Goal: Transaction & Acquisition: Purchase product/service

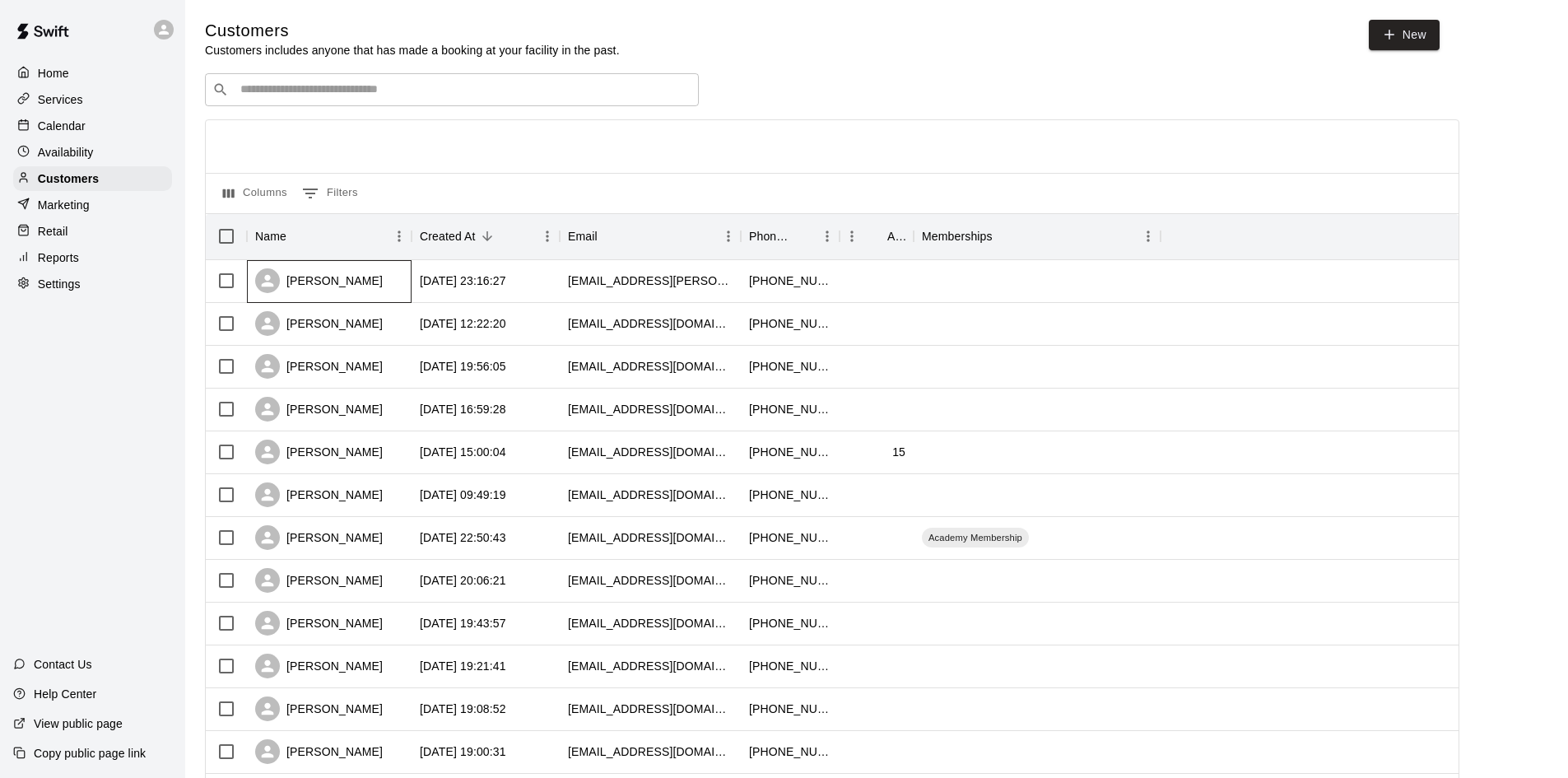
click at [352, 288] on div "[PERSON_NAME]" at bounding box center [318, 281] width 128 height 25
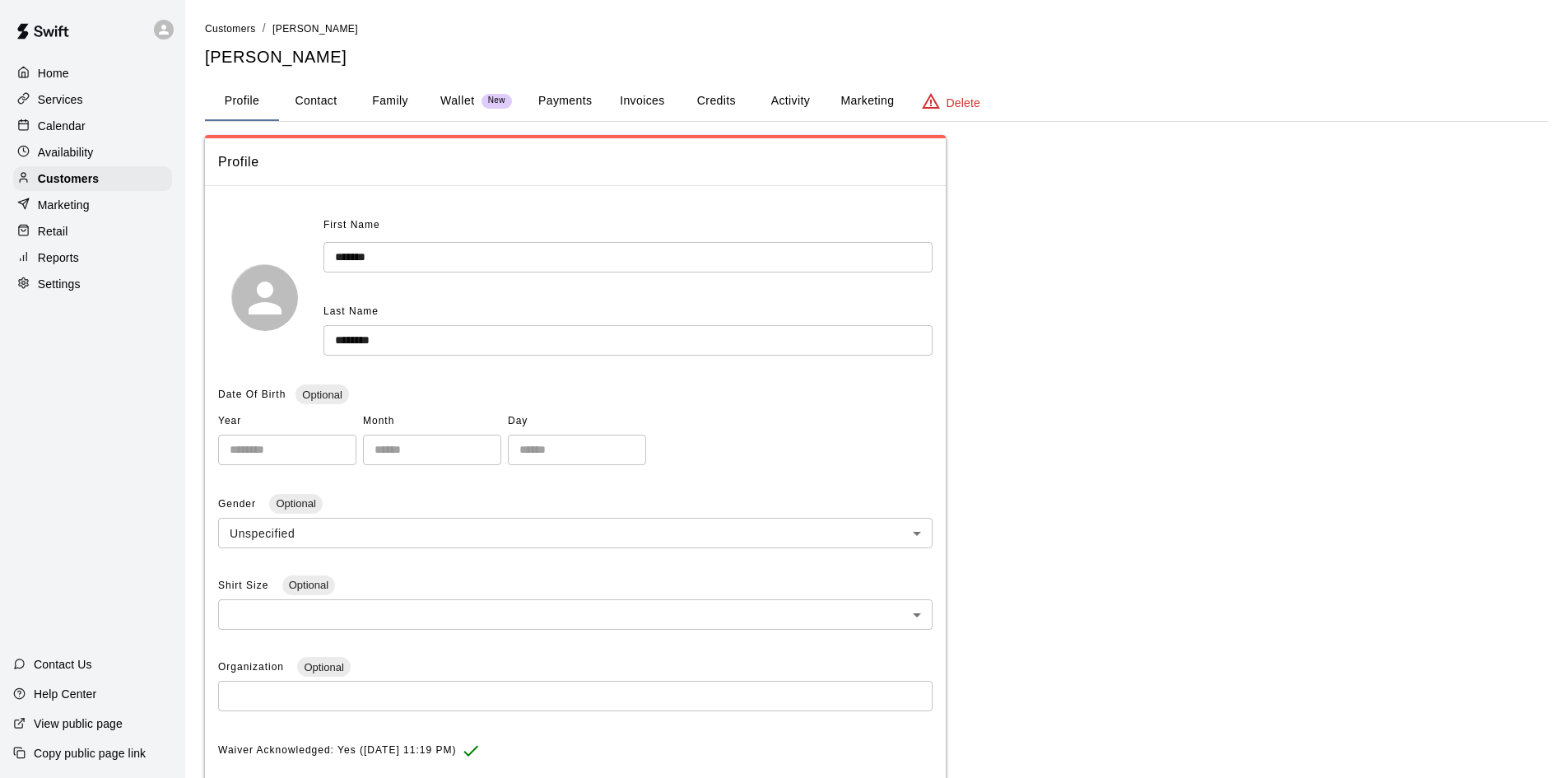
click at [591, 103] on button "Payments" at bounding box center [565, 101] width 80 height 39
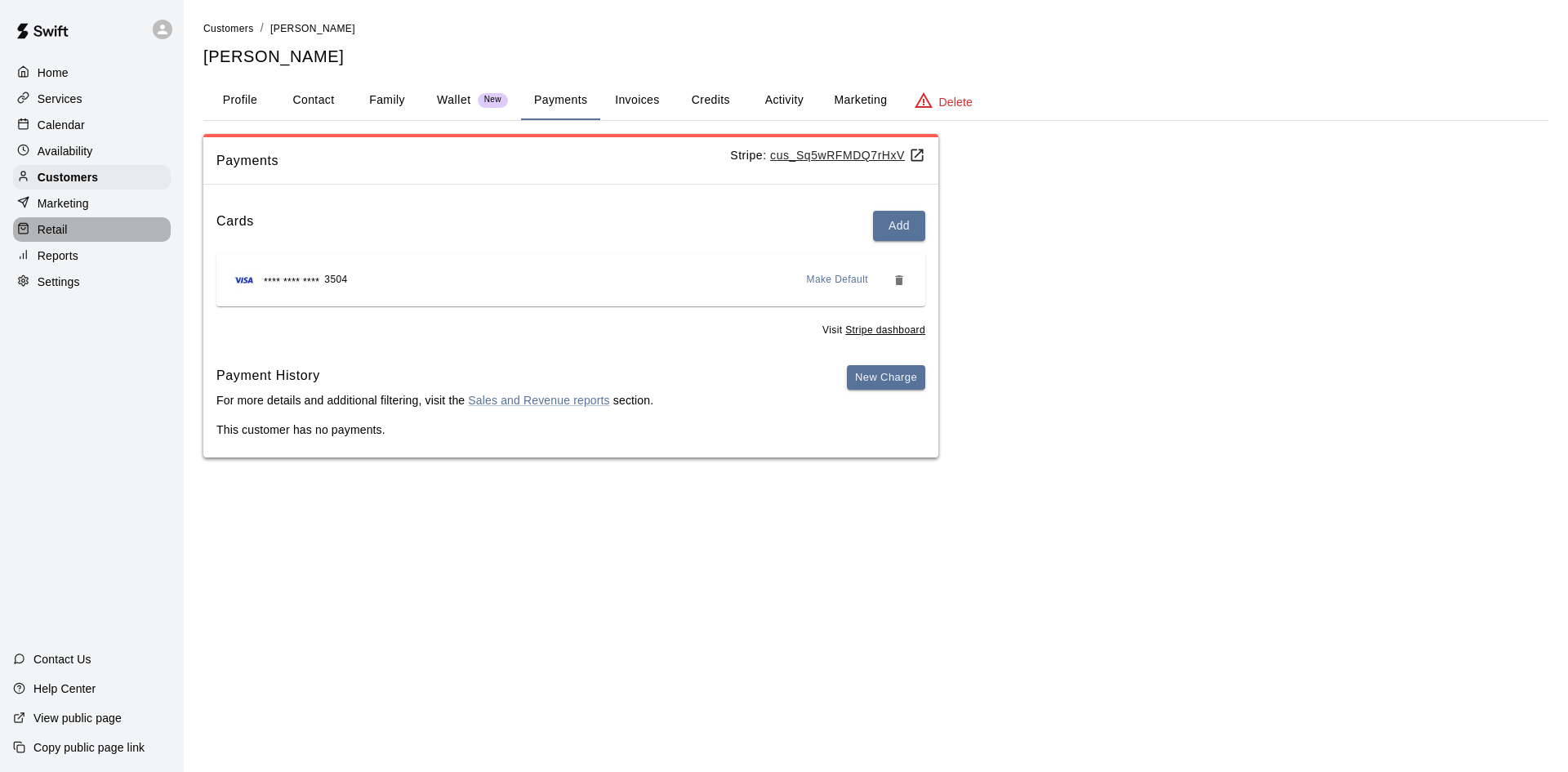
click at [50, 237] on p "Retail" at bounding box center [52, 230] width 31 height 17
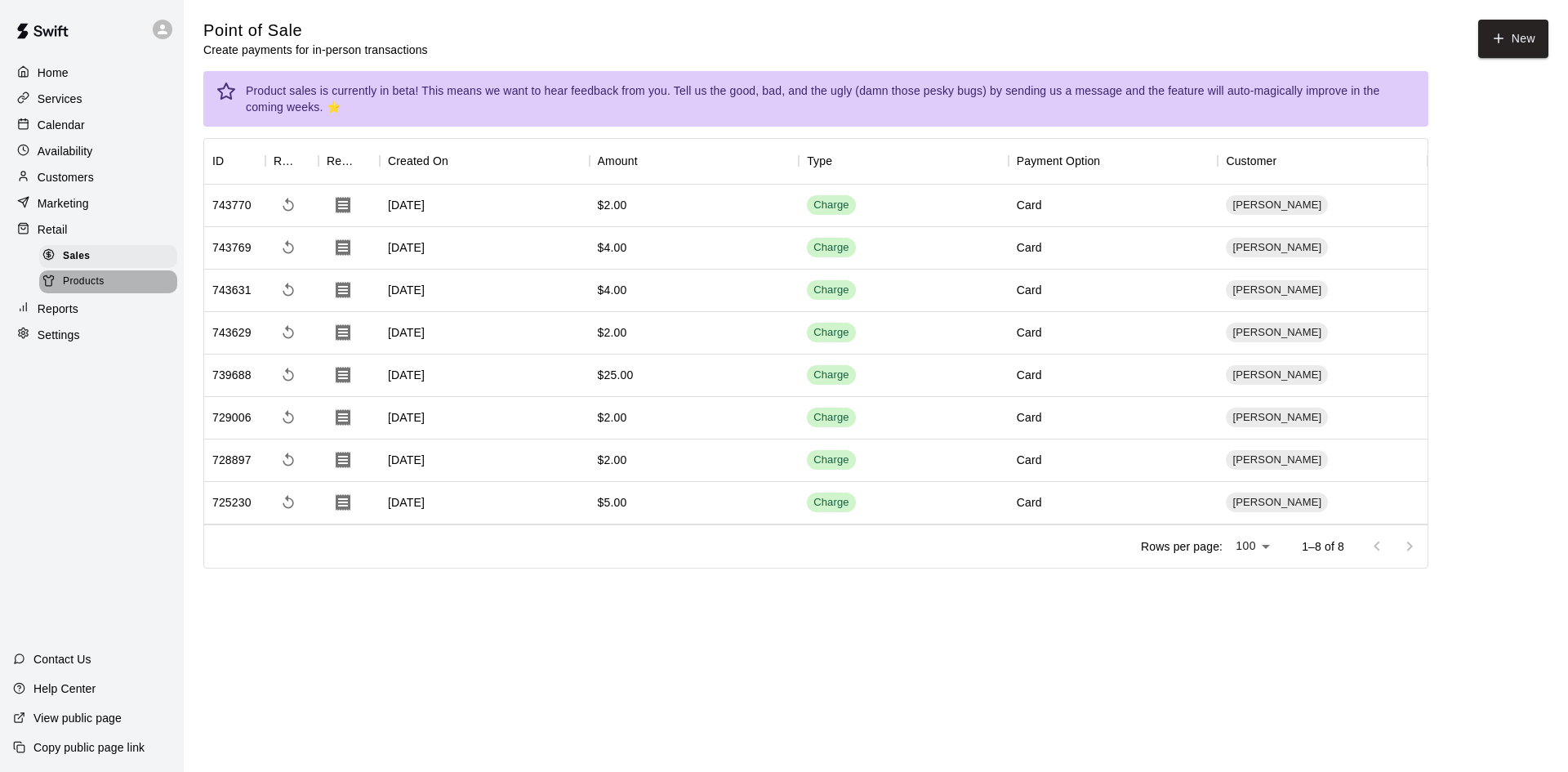
click at [106, 283] on div "Products" at bounding box center [108, 282] width 138 height 23
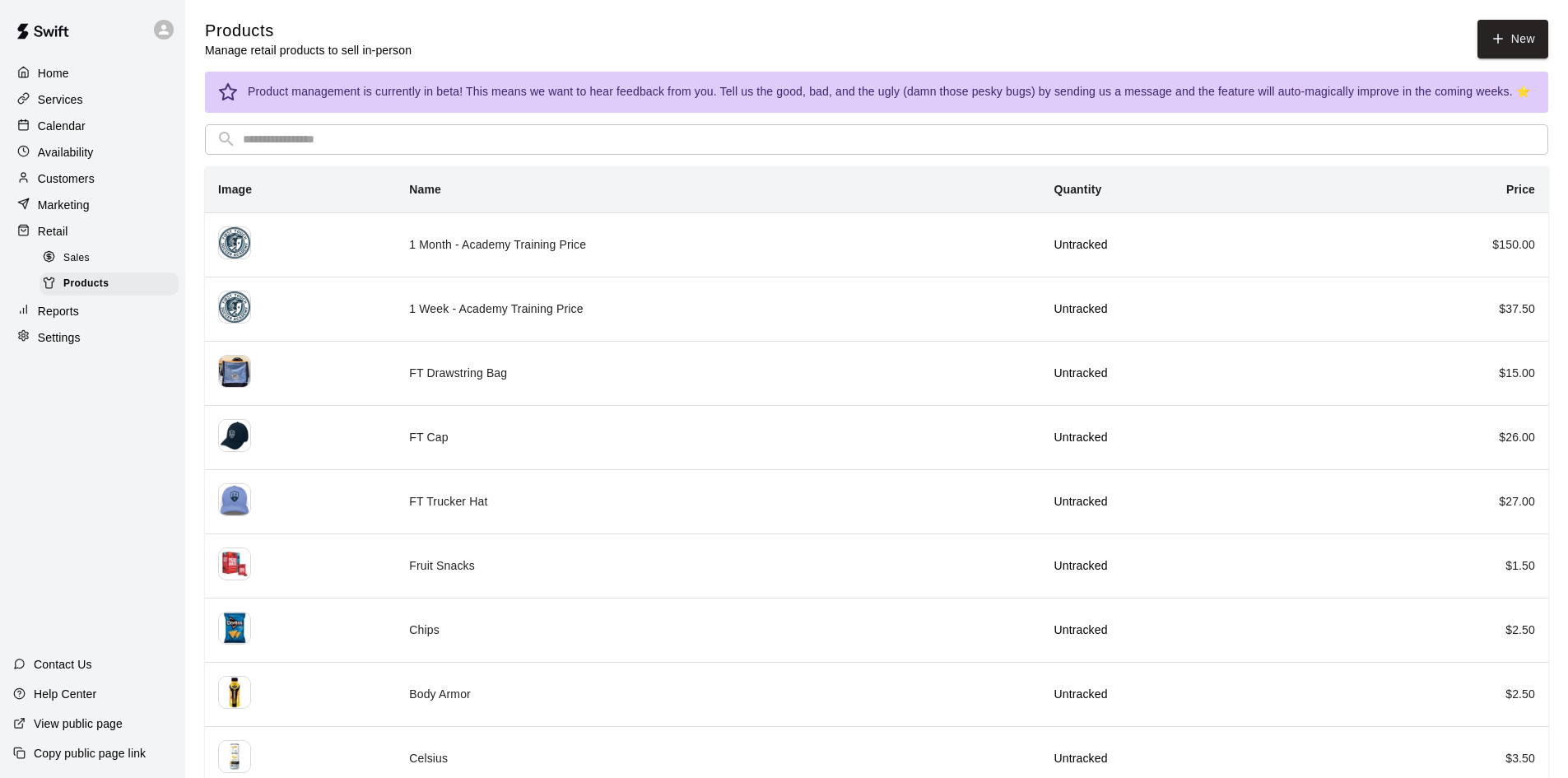
click at [118, 259] on div "Sales" at bounding box center [108, 258] width 139 height 23
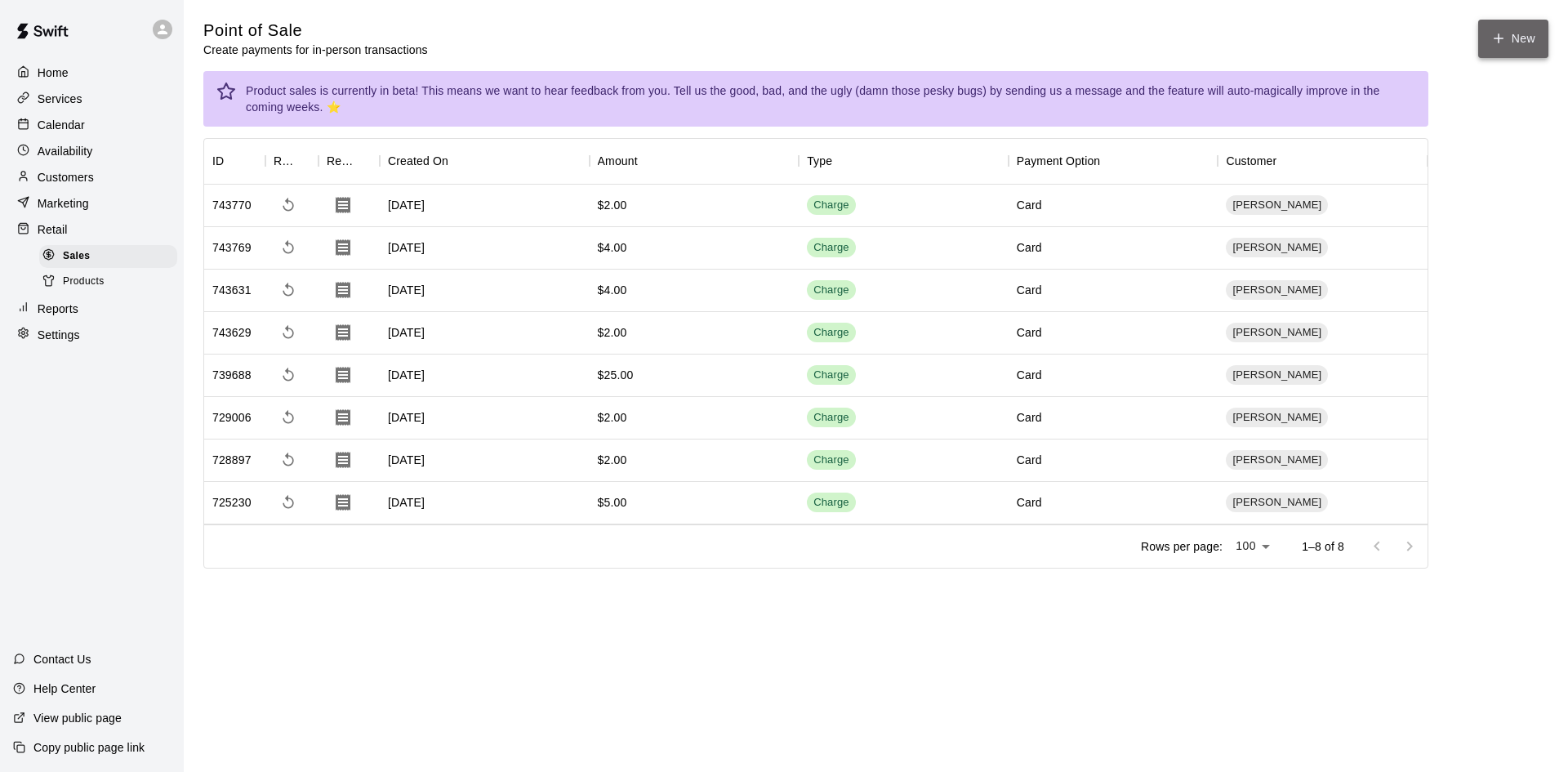
click at [1514, 34] on button "New" at bounding box center [1513, 39] width 70 height 38
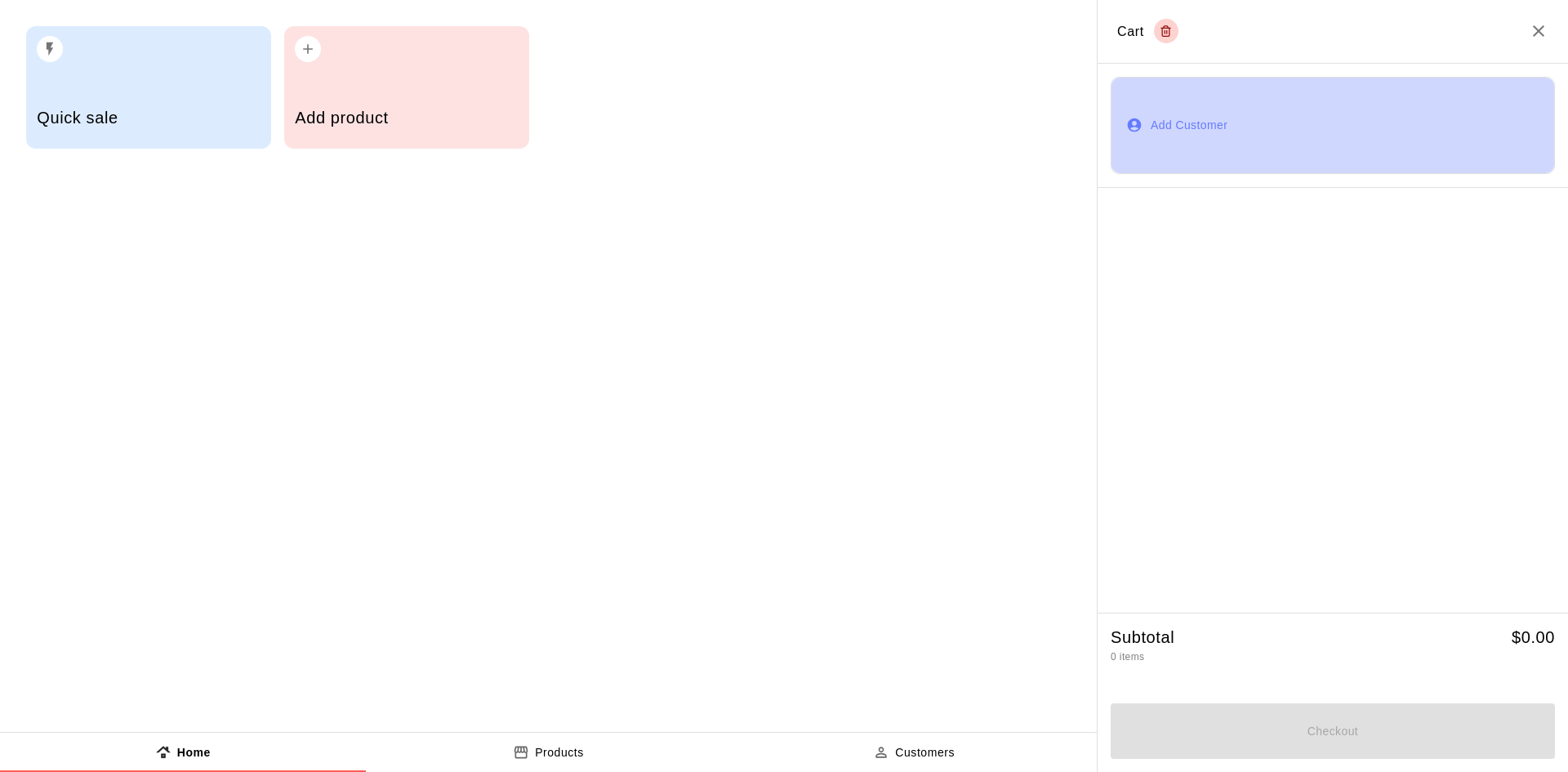
click at [1213, 128] on button "Add Customer" at bounding box center [1332, 126] width 444 height 98
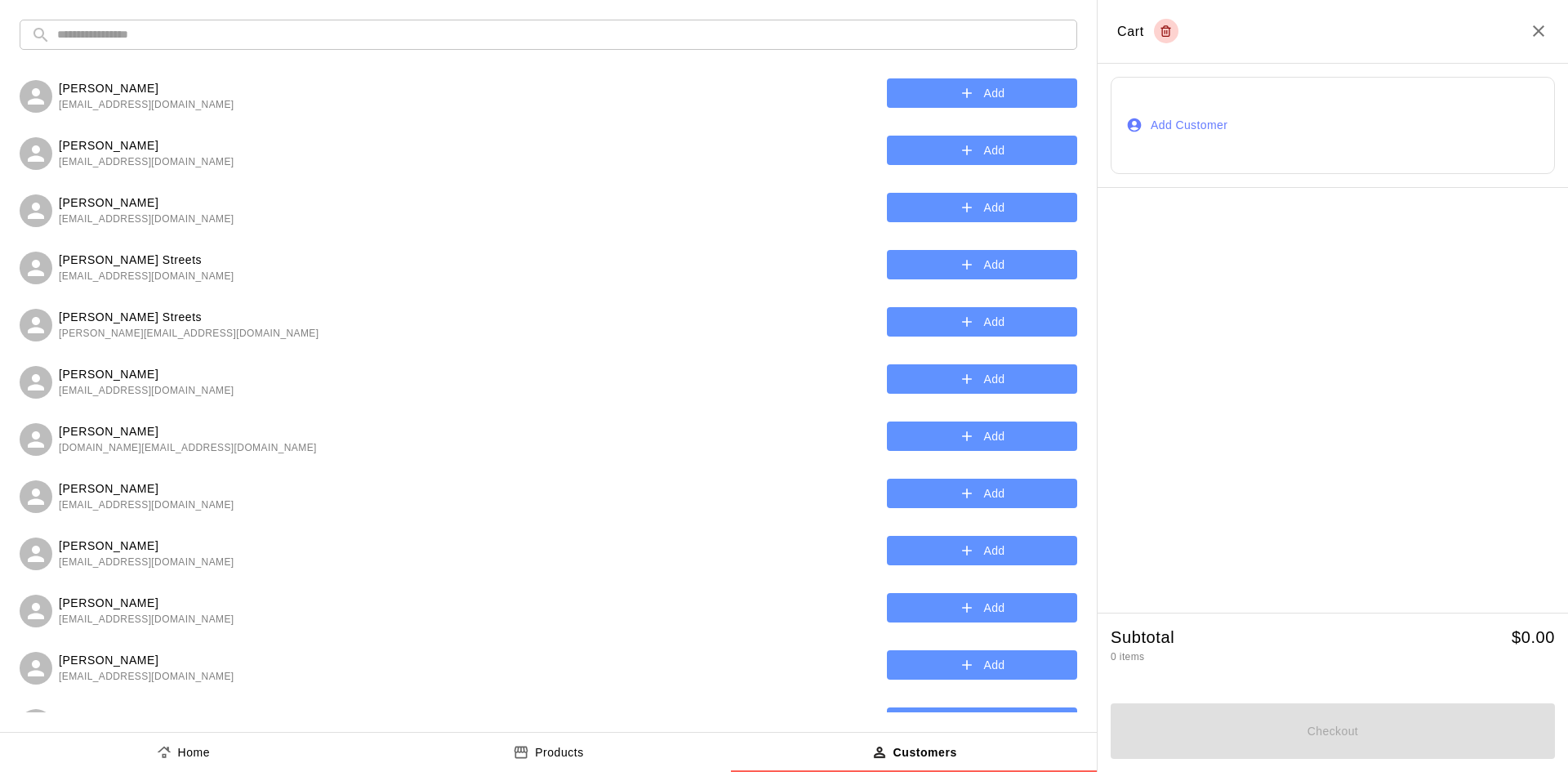
click at [236, 45] on input "text" at bounding box center [562, 35] width 1009 height 31
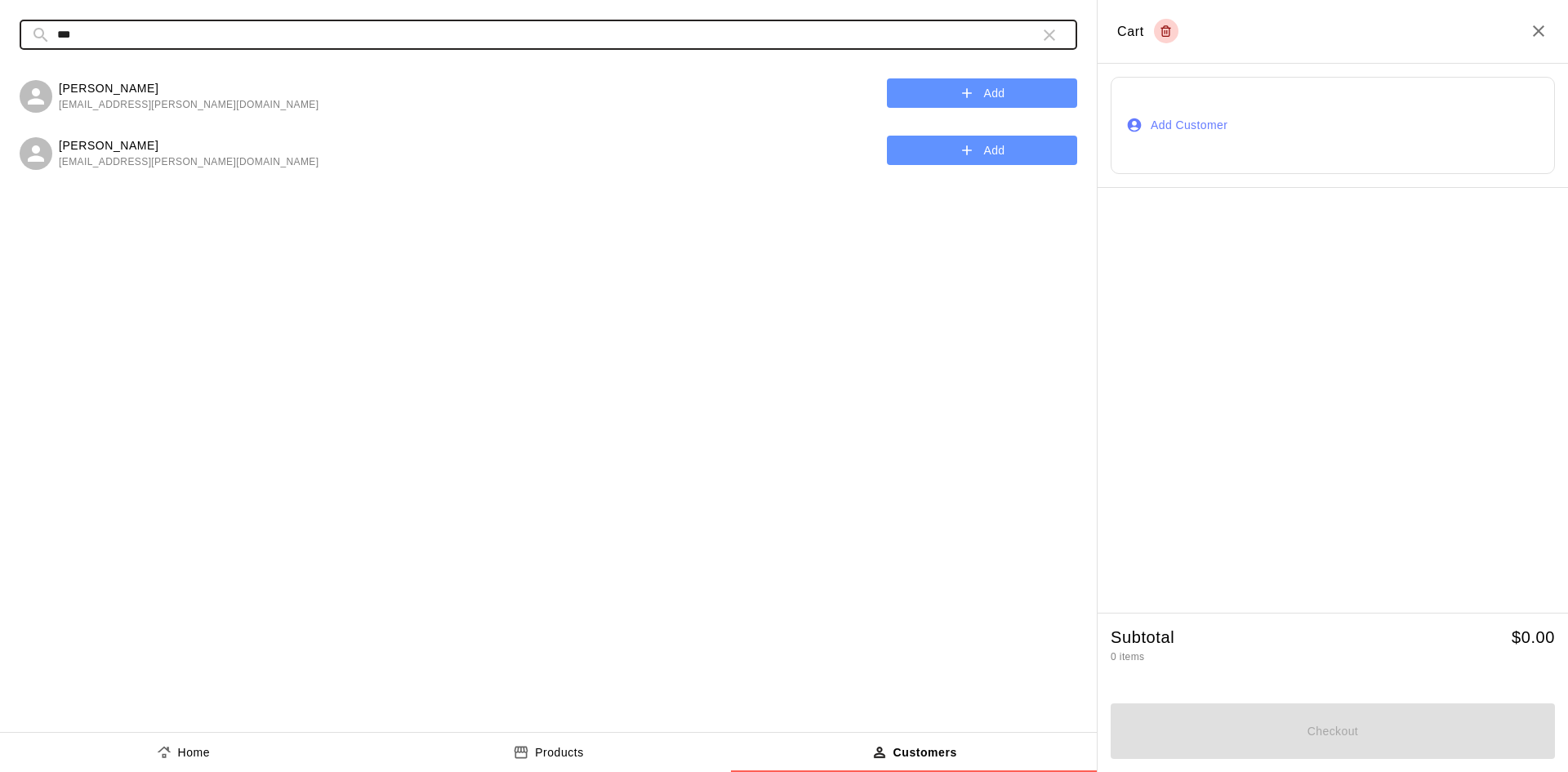
type input "***"
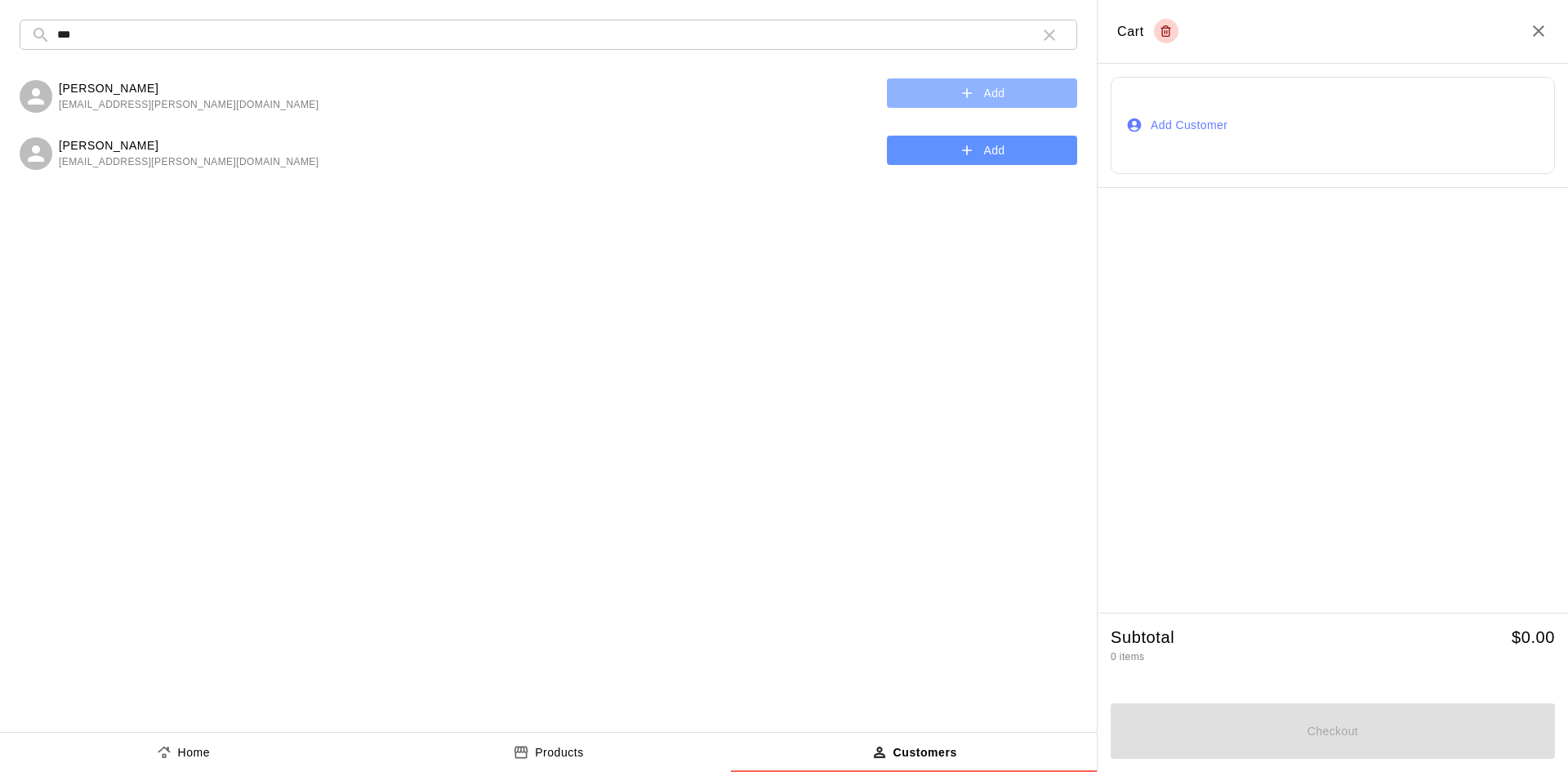
click at [1020, 89] on button "Add" at bounding box center [982, 94] width 190 height 31
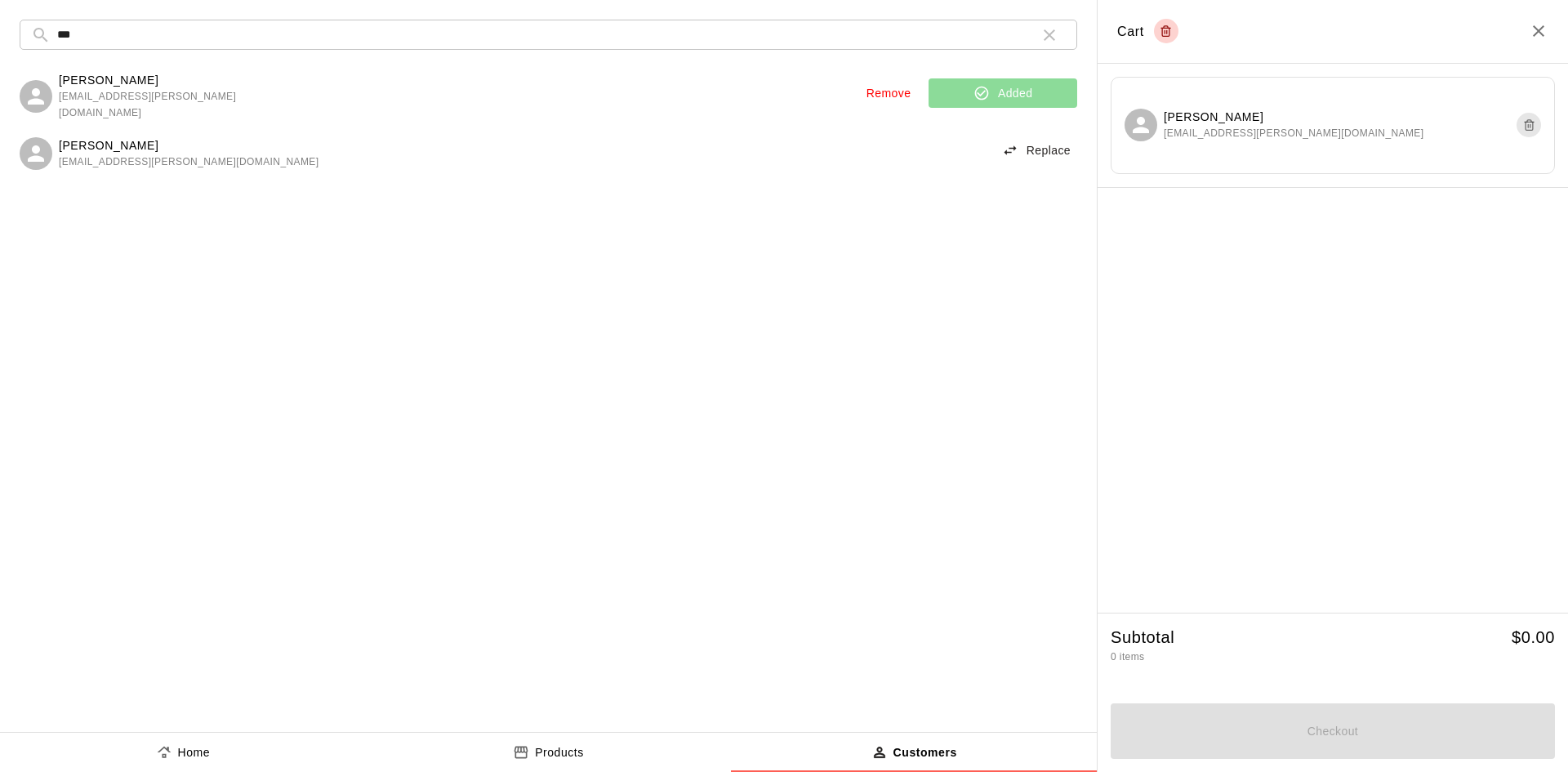
click at [557, 758] on p "Products" at bounding box center [559, 753] width 49 height 17
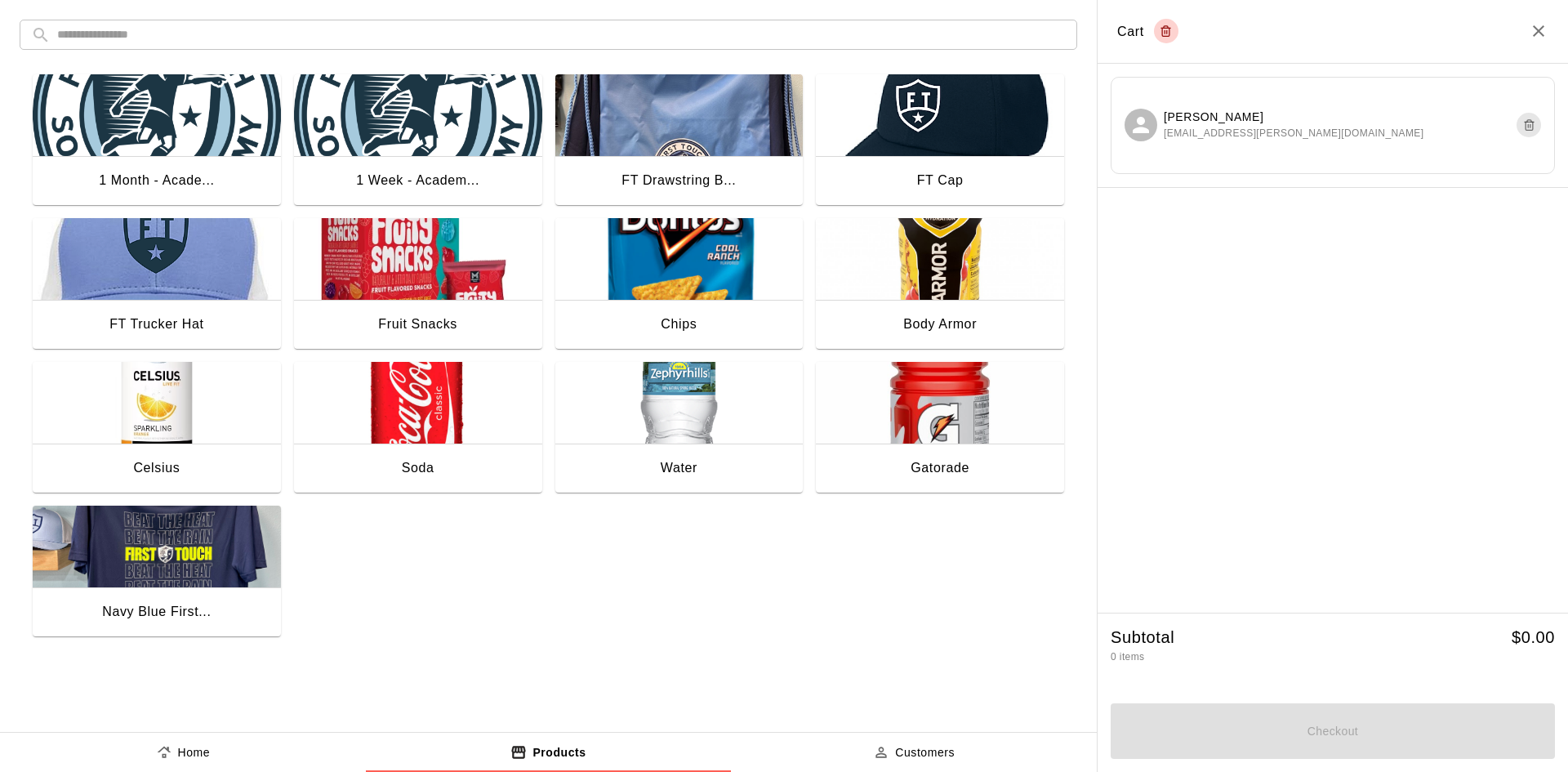
click at [868, 448] on div "Gatorade" at bounding box center [940, 469] width 248 height 52
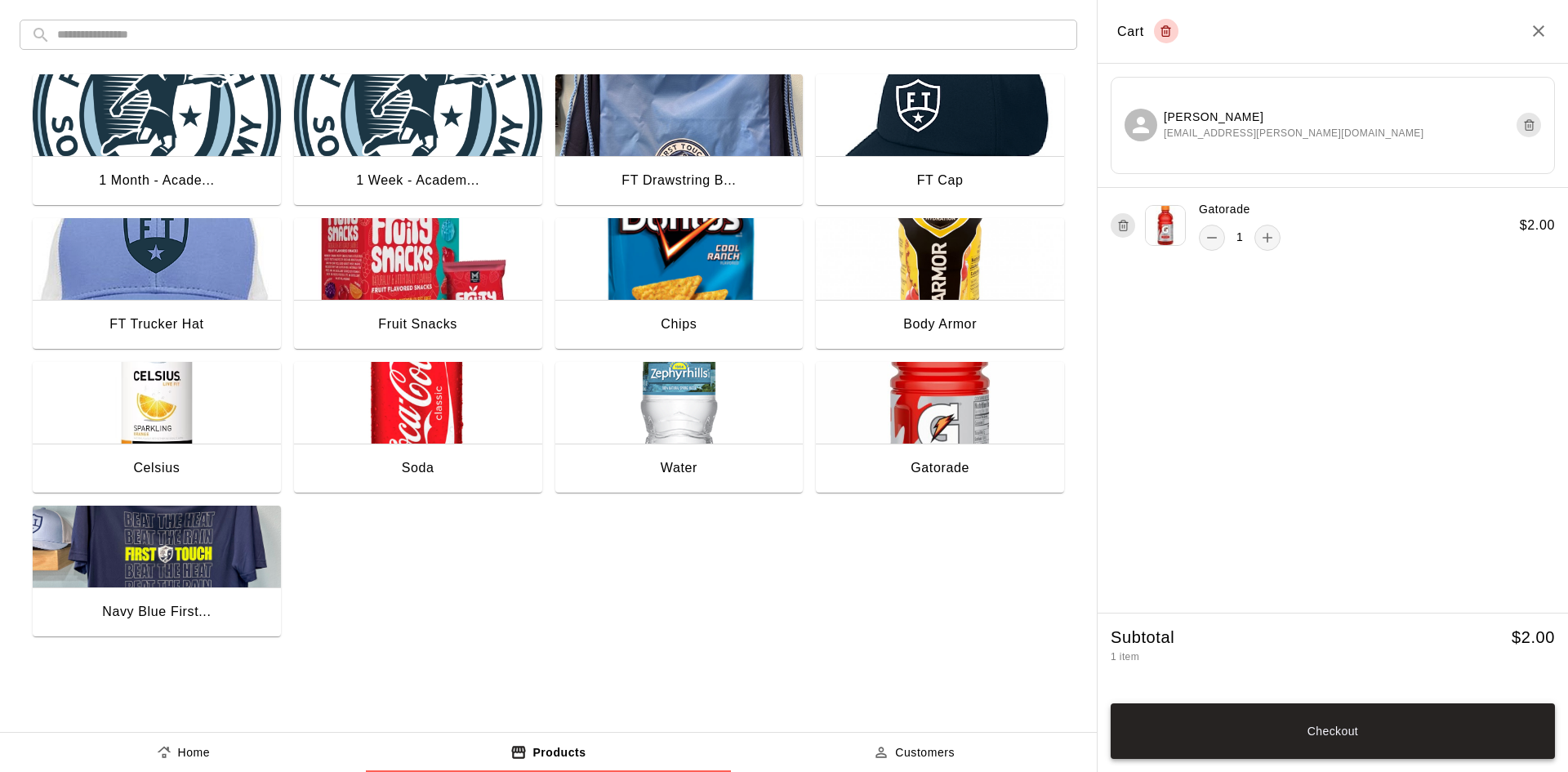
click at [1383, 729] on button "Checkout" at bounding box center [1332, 731] width 444 height 55
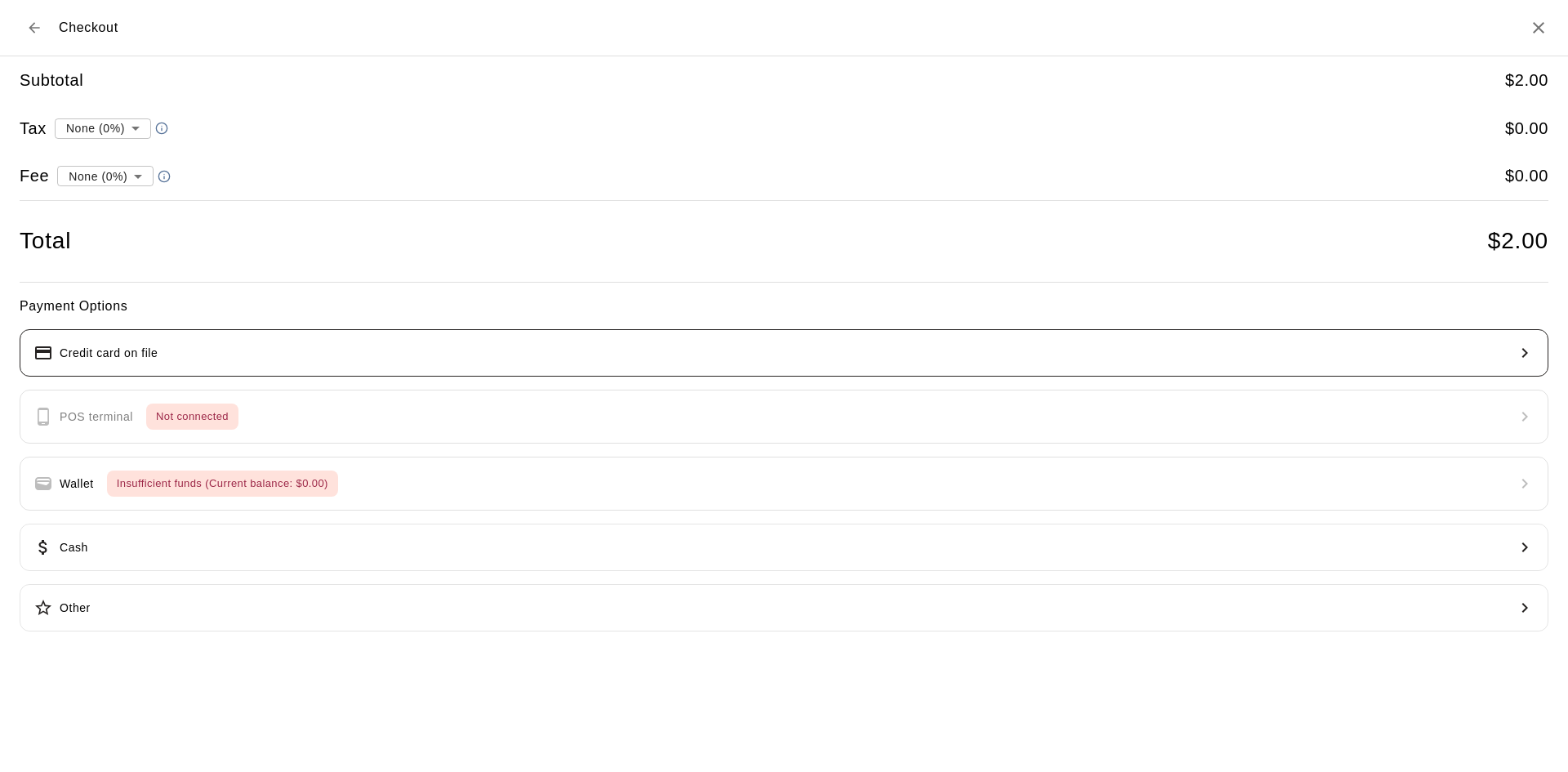
click at [184, 358] on button "Credit card on file" at bounding box center [784, 352] width 1529 height 47
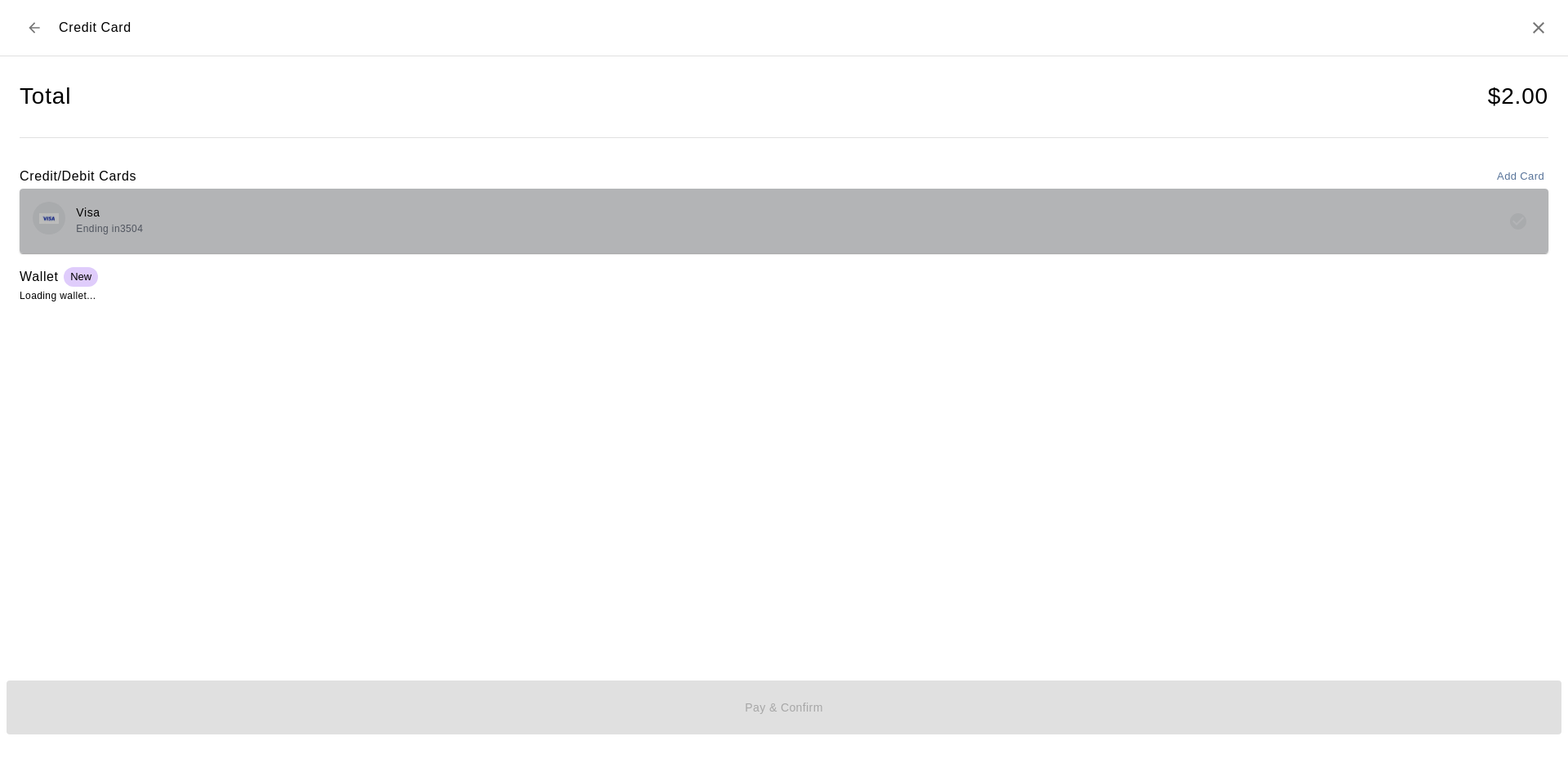
click at [579, 212] on div "Visa Ending in 3504" at bounding box center [784, 221] width 1503 height 38
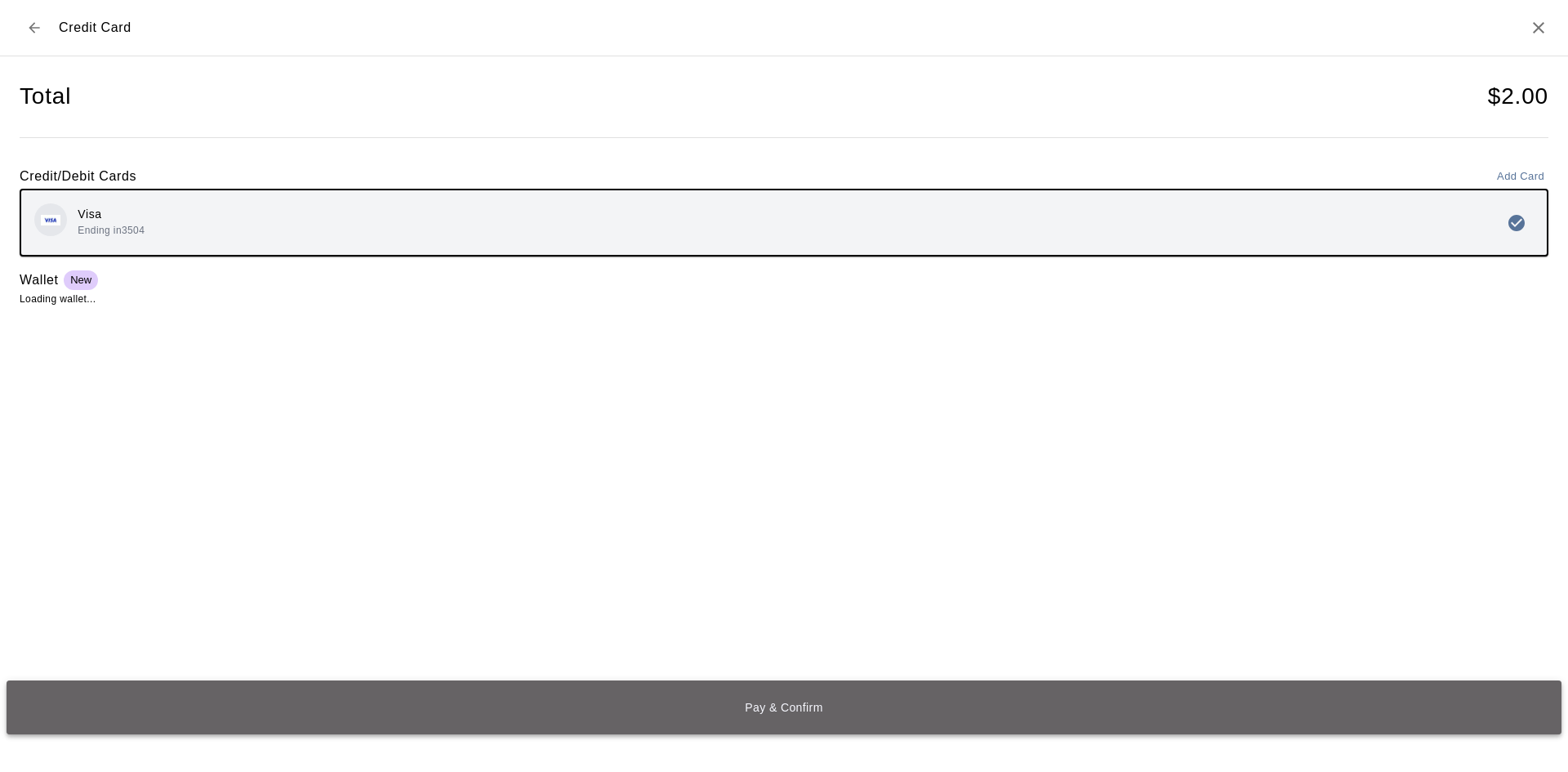
click at [771, 705] on button "Pay & Confirm" at bounding box center [784, 707] width 1555 height 54
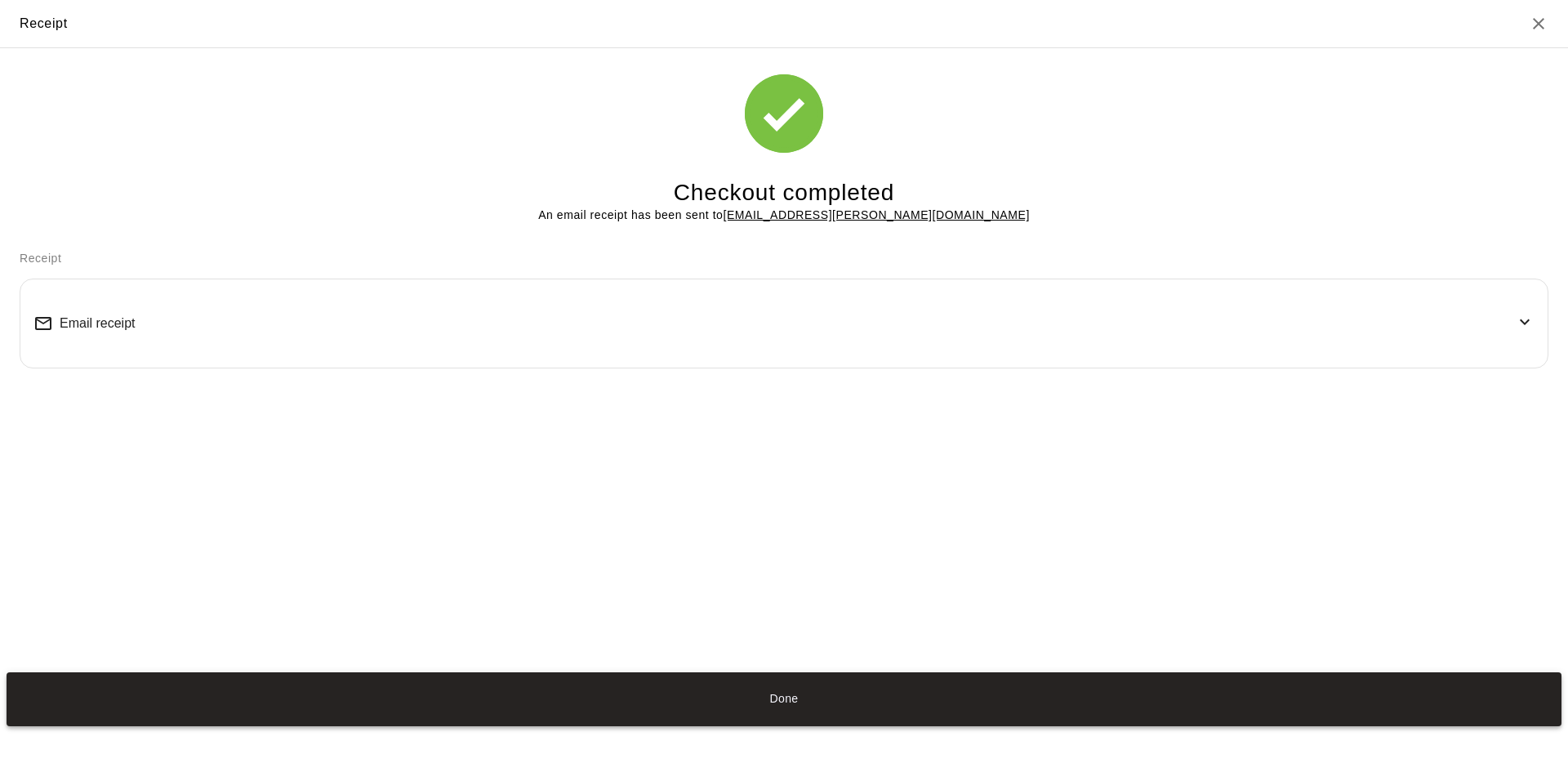
click at [788, 701] on button "Done" at bounding box center [784, 699] width 1555 height 54
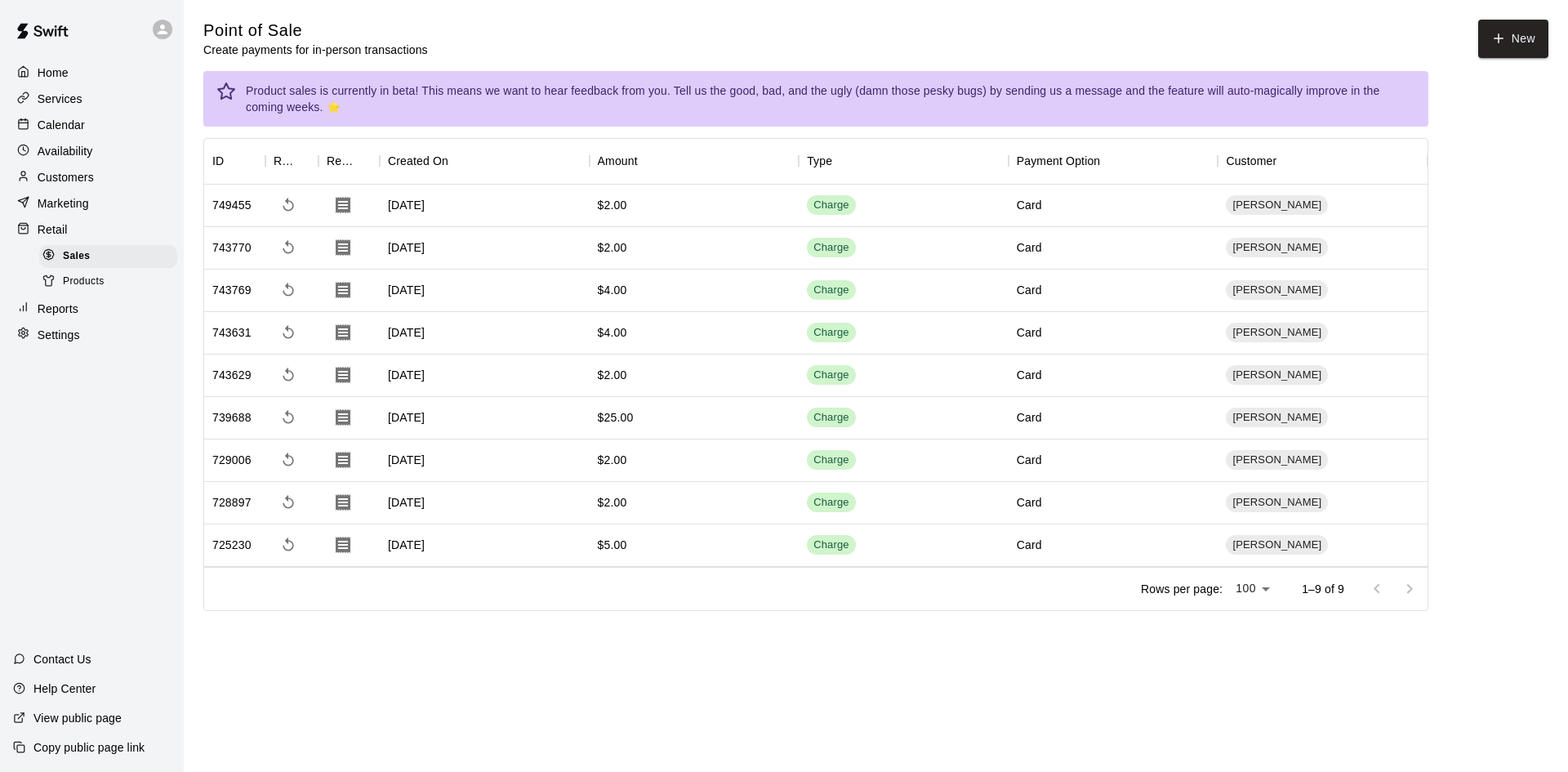
click at [62, 182] on p "Customers" at bounding box center [65, 177] width 56 height 17
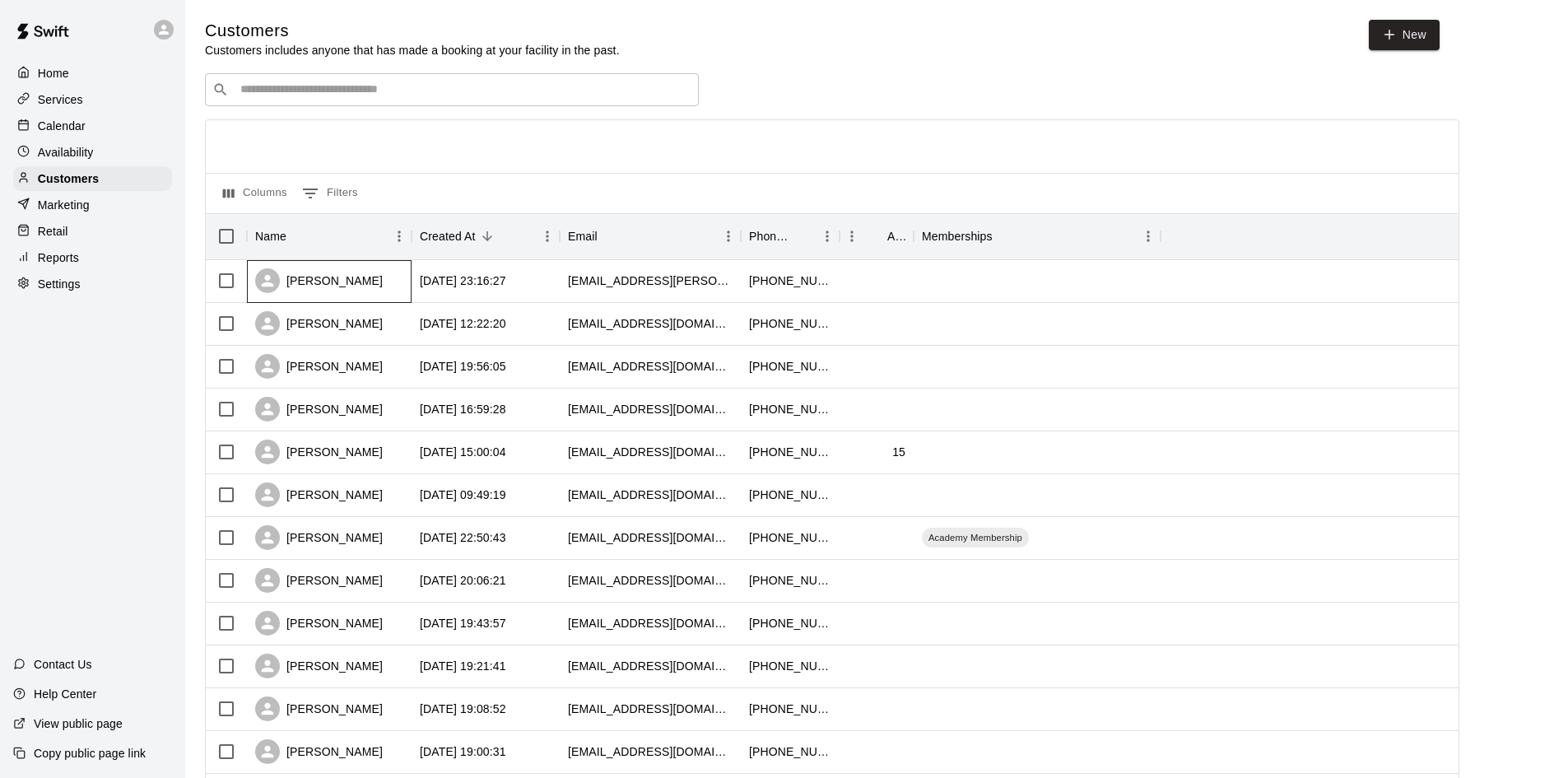
click at [340, 279] on div "[PERSON_NAME]" at bounding box center [318, 281] width 128 height 25
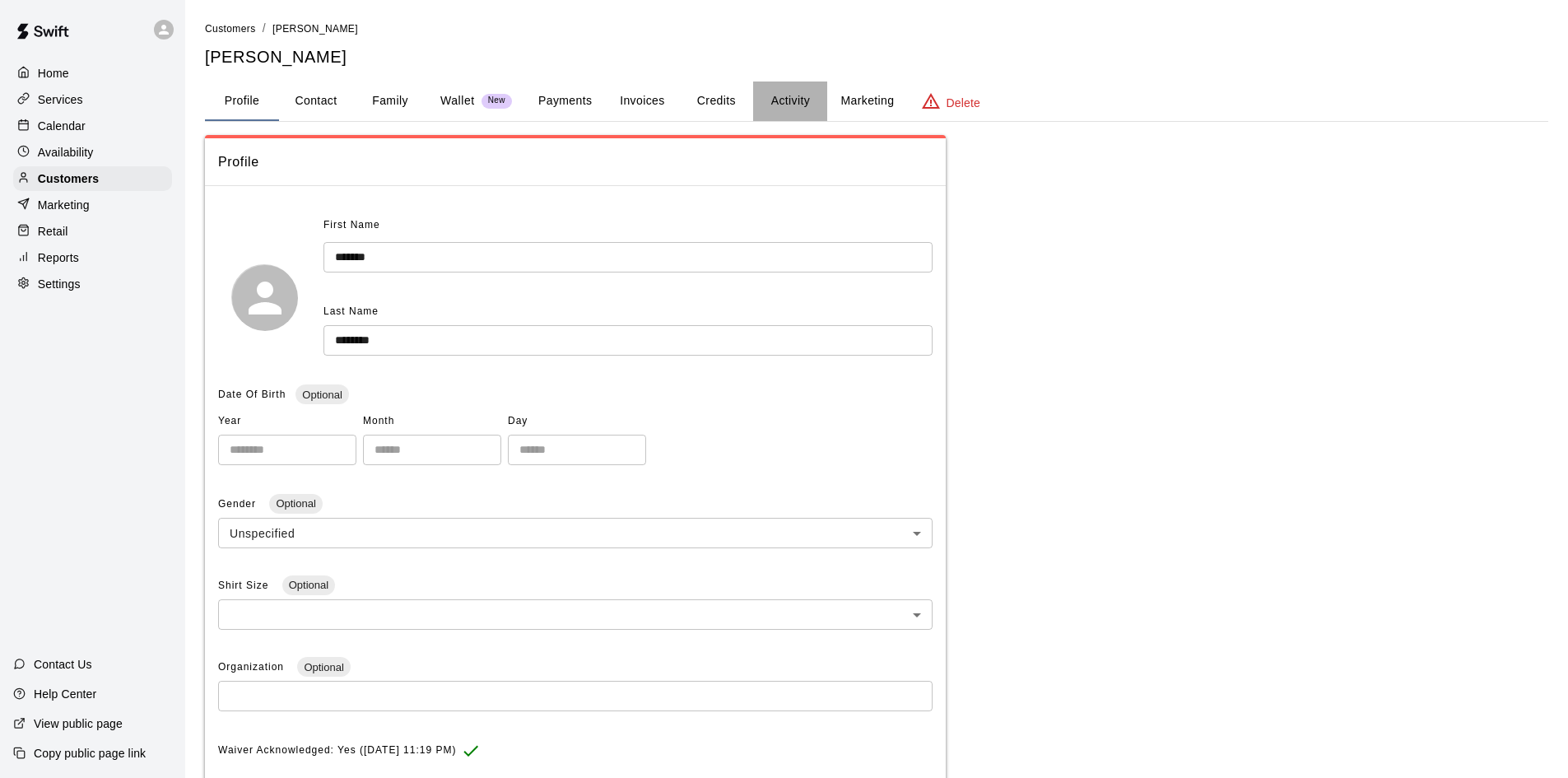
click at [770, 98] on button "Activity" at bounding box center [790, 101] width 74 height 39
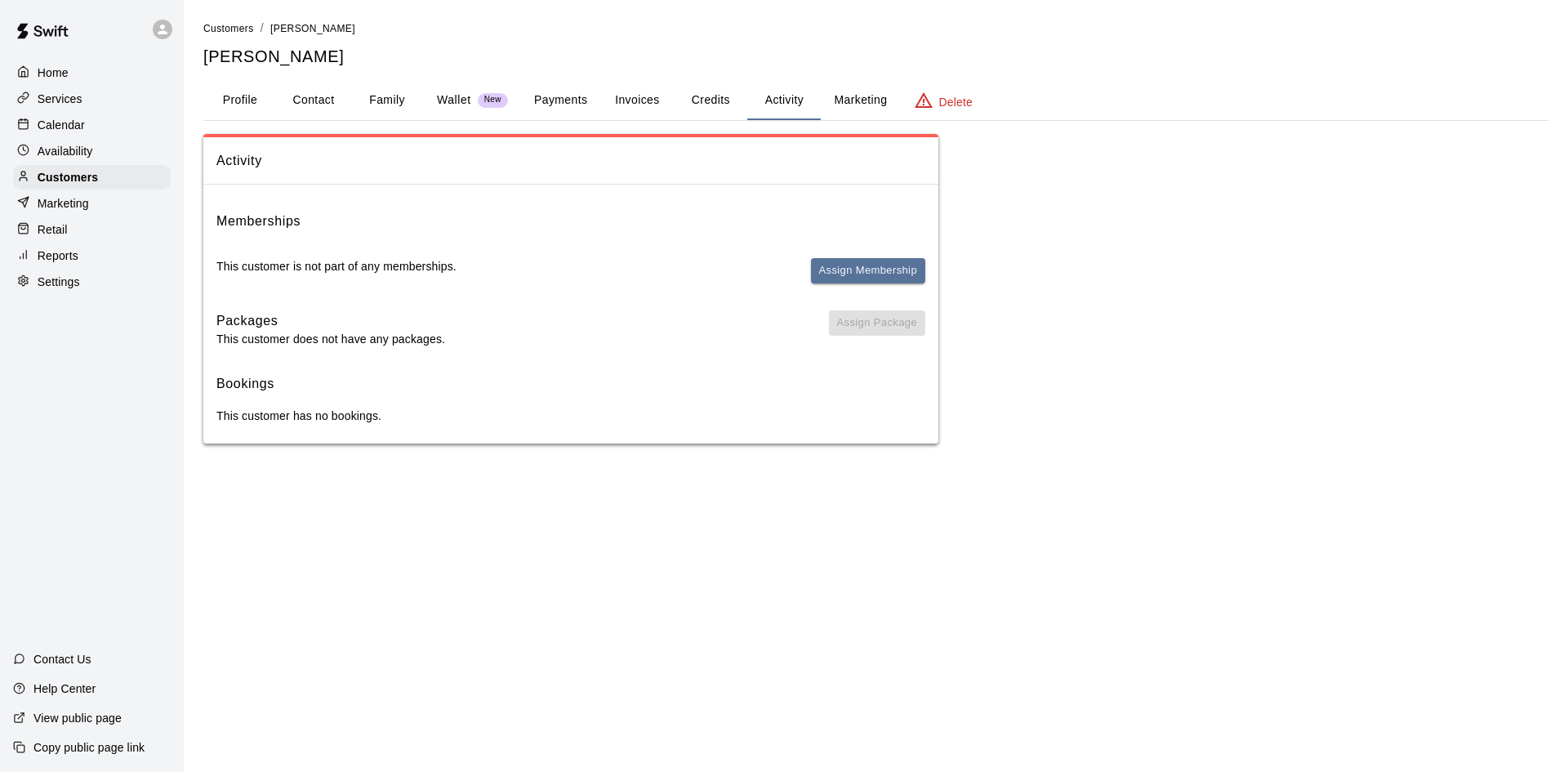
click at [558, 99] on button "Payments" at bounding box center [561, 100] width 79 height 39
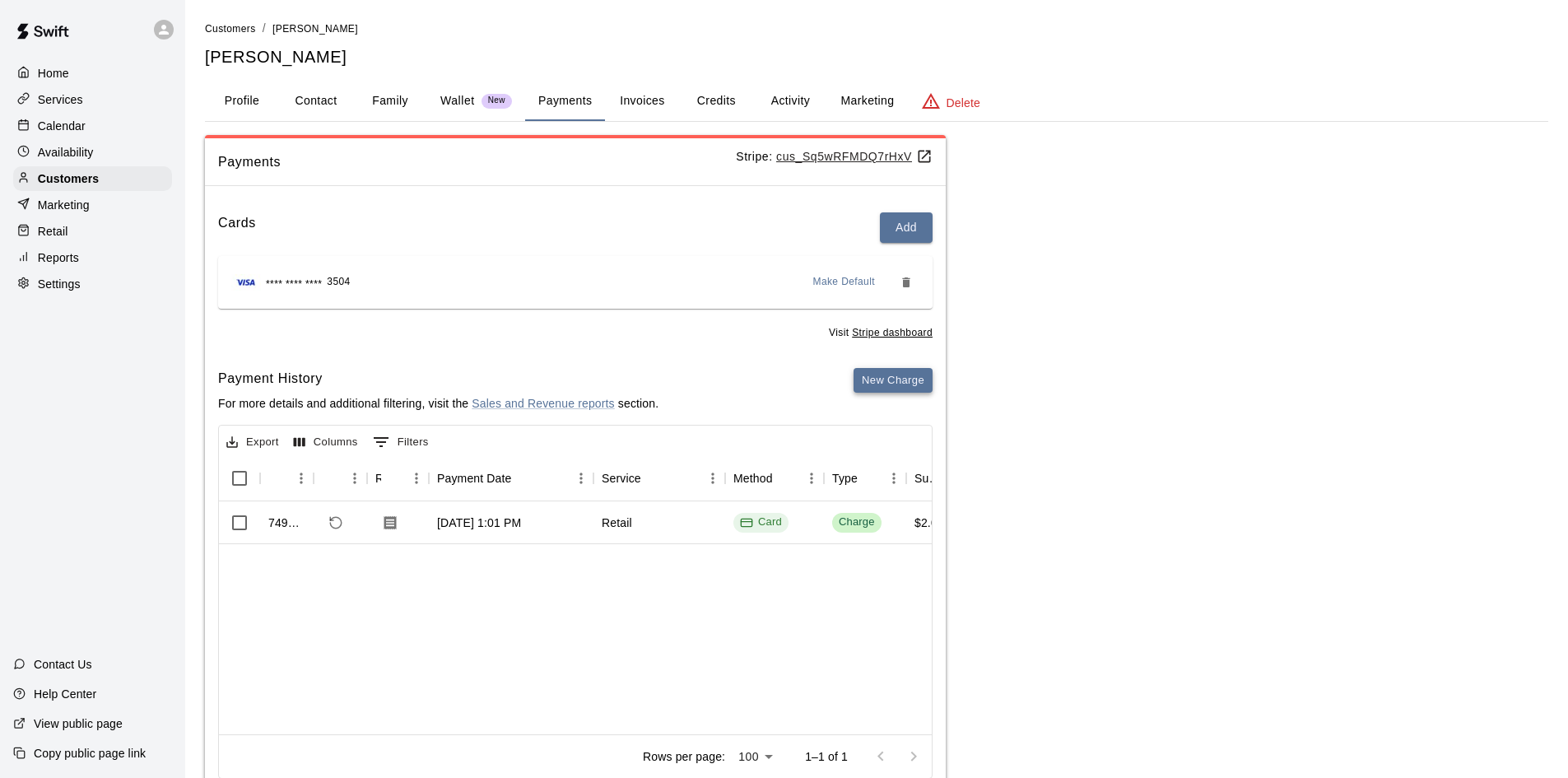
click at [879, 377] on button "New Charge" at bounding box center [893, 380] width 79 height 26
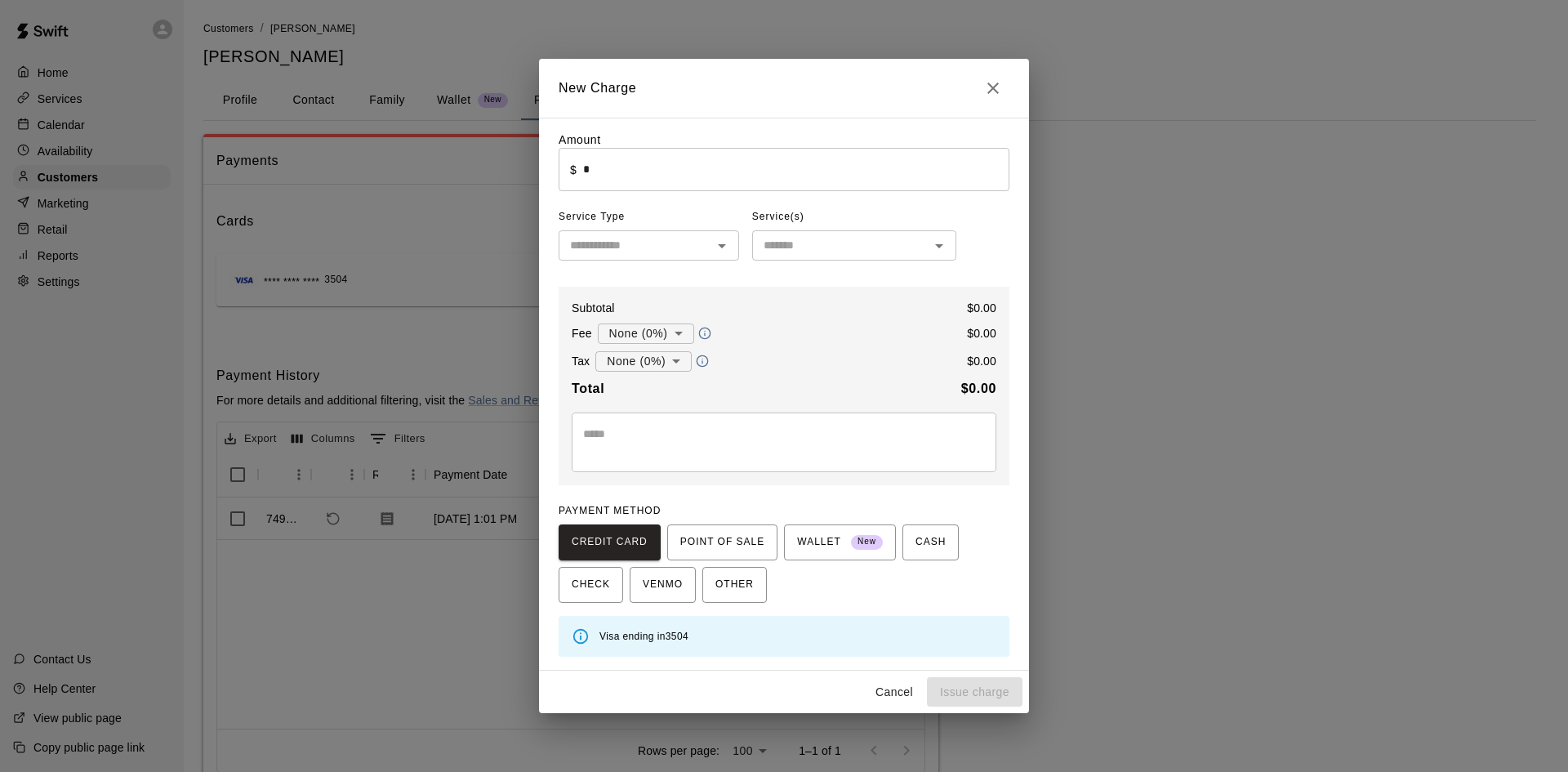
click at [682, 172] on input "*" at bounding box center [796, 170] width 427 height 43
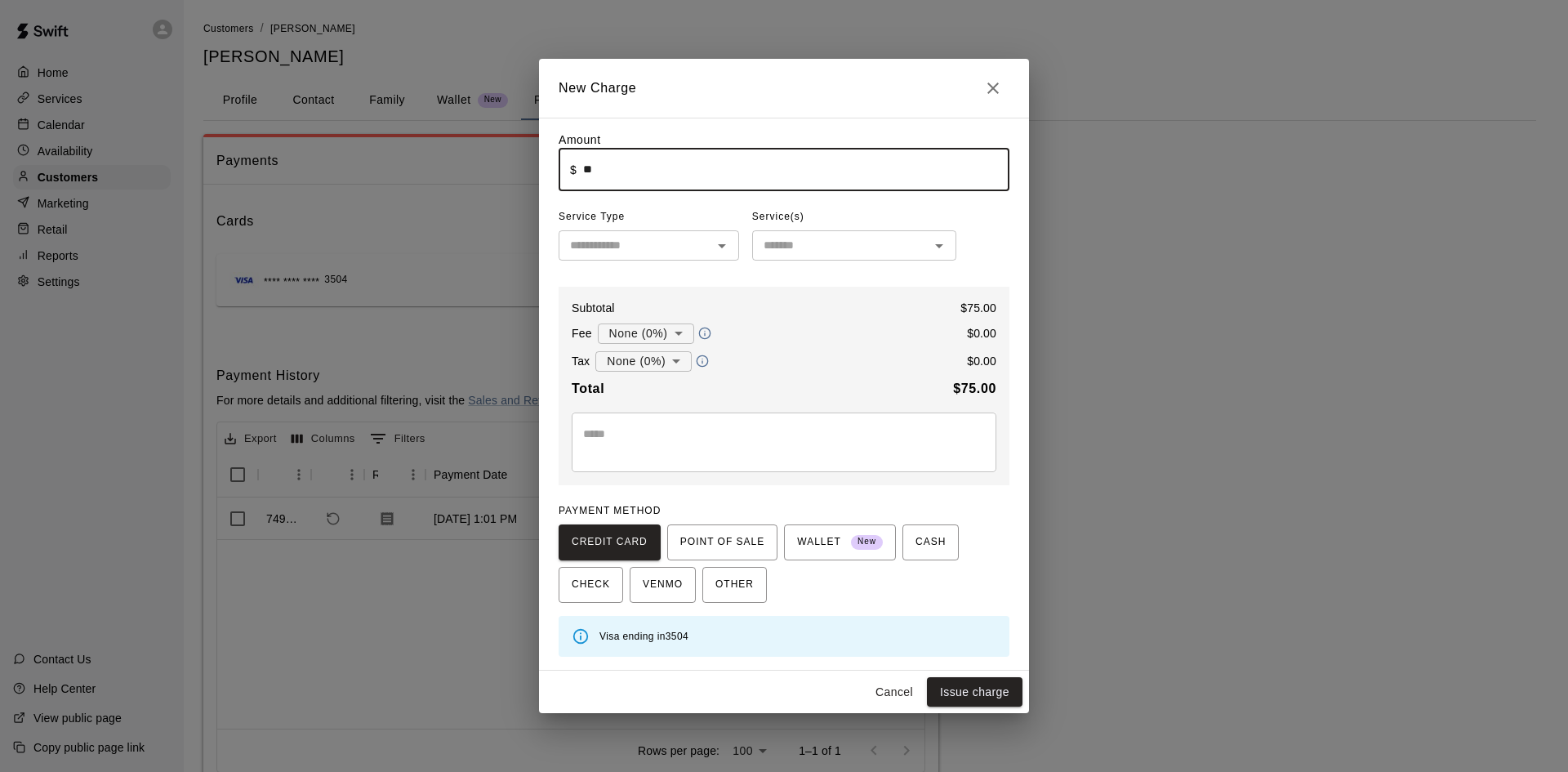
click at [640, 261] on div "​" at bounding box center [649, 246] width 180 height 31
type input "*****"
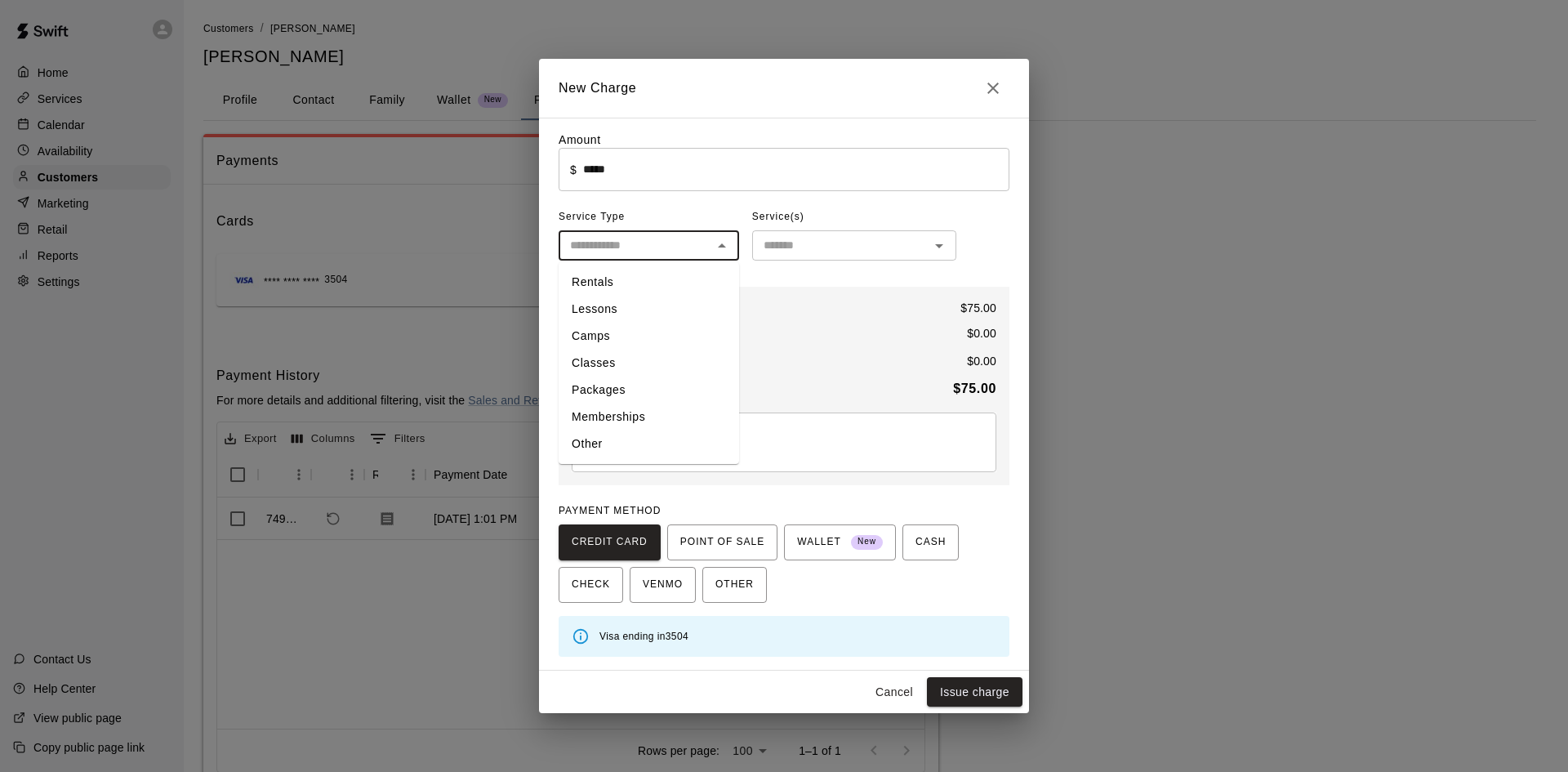
click at [626, 304] on li "Lessons" at bounding box center [649, 309] width 180 height 27
type input "*******"
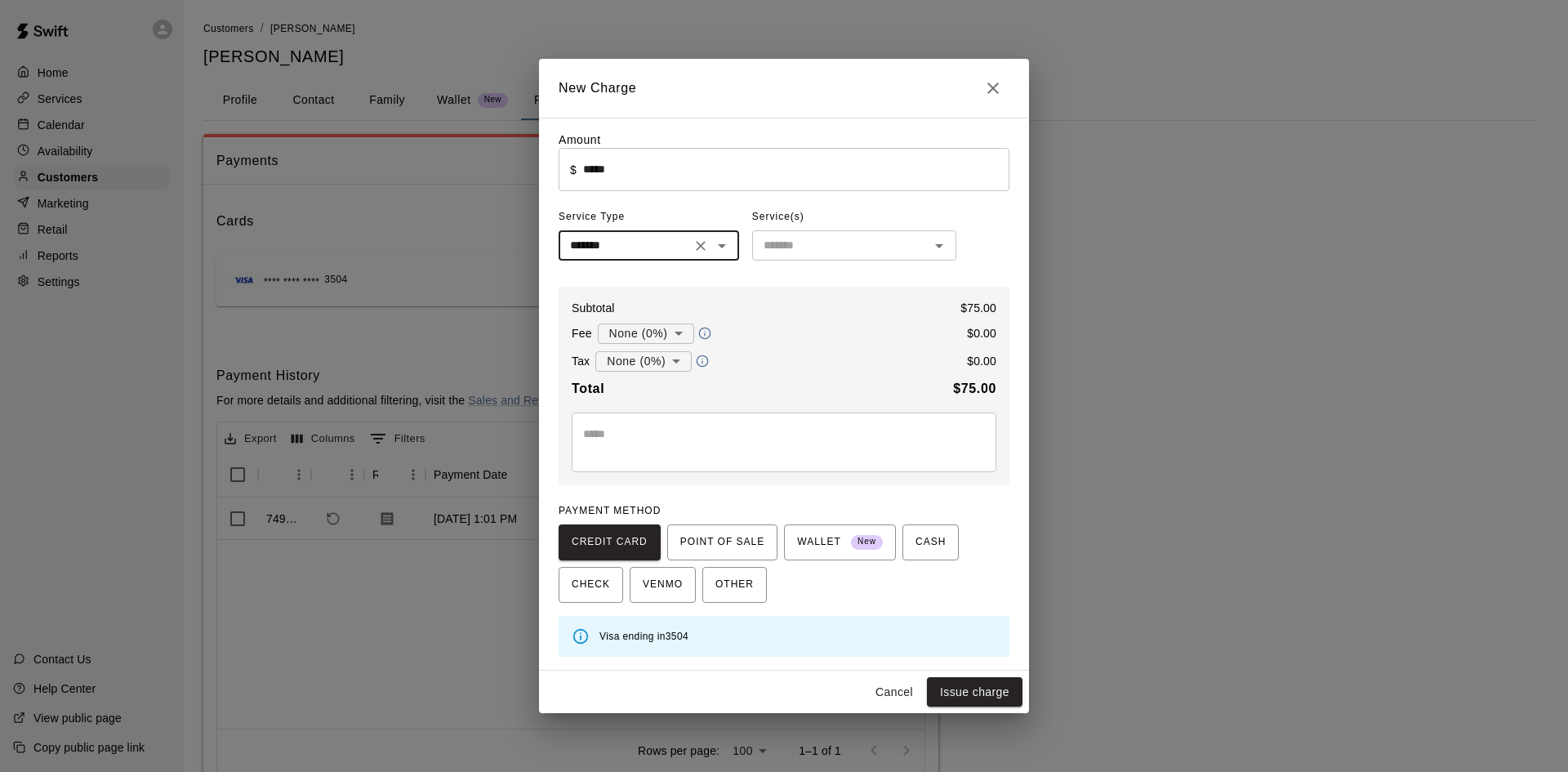
click at [870, 233] on div "​" at bounding box center [854, 246] width 204 height 31
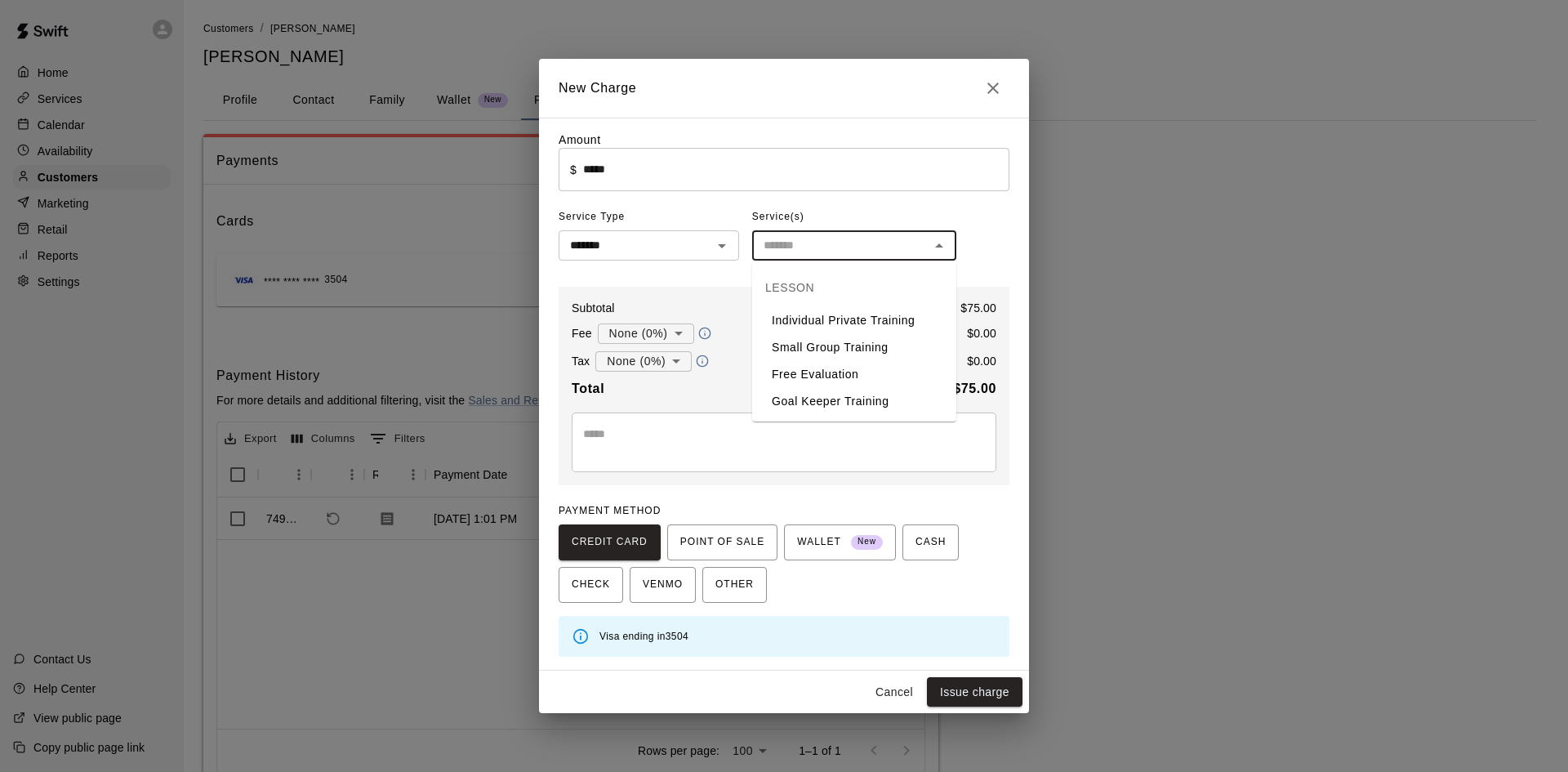
click at [815, 319] on li "Individual Private Training" at bounding box center [854, 320] width 204 height 27
type input "**********"
click at [970, 693] on button "Issue charge" at bounding box center [975, 693] width 96 height 31
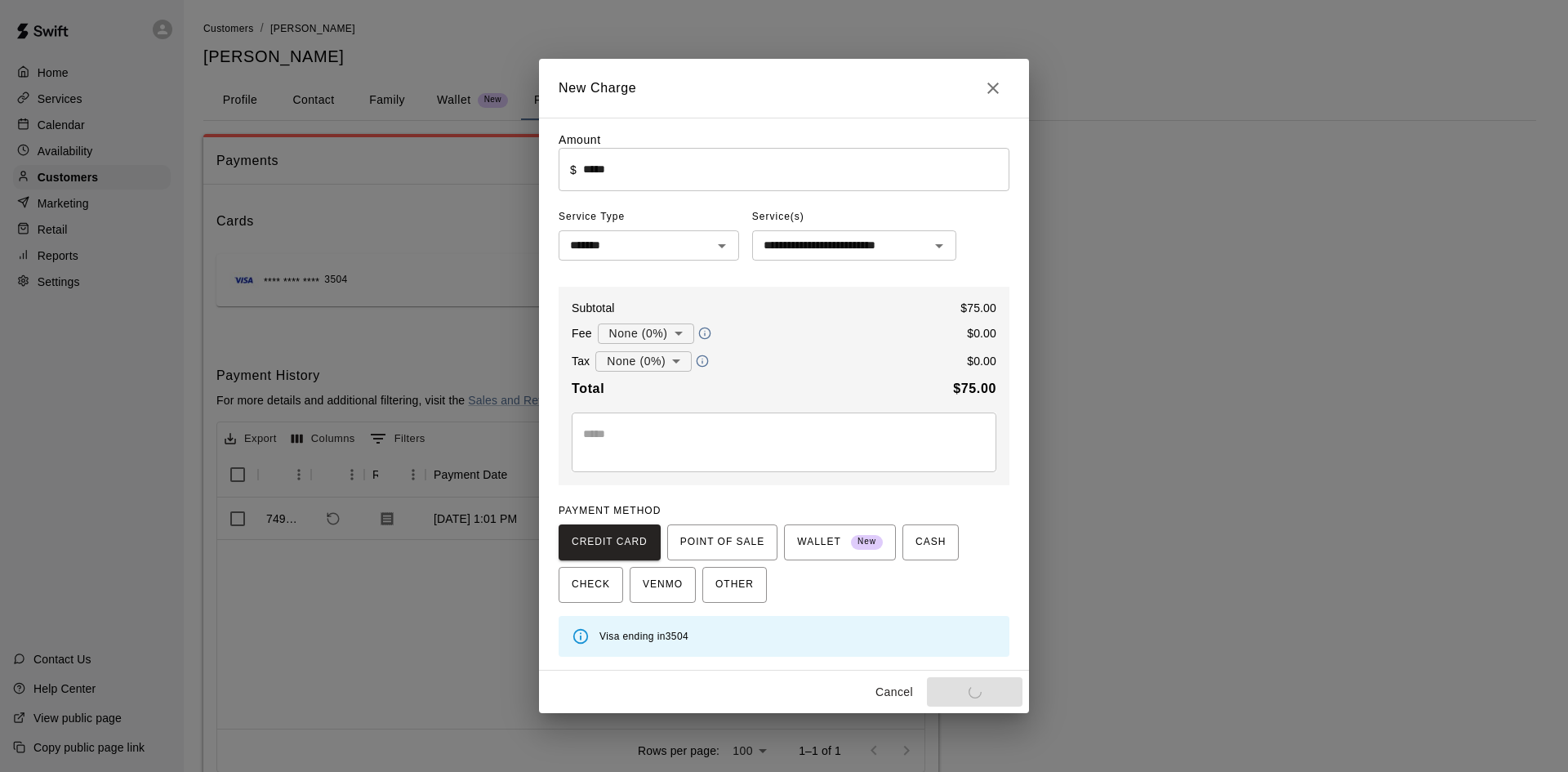
type input "*"
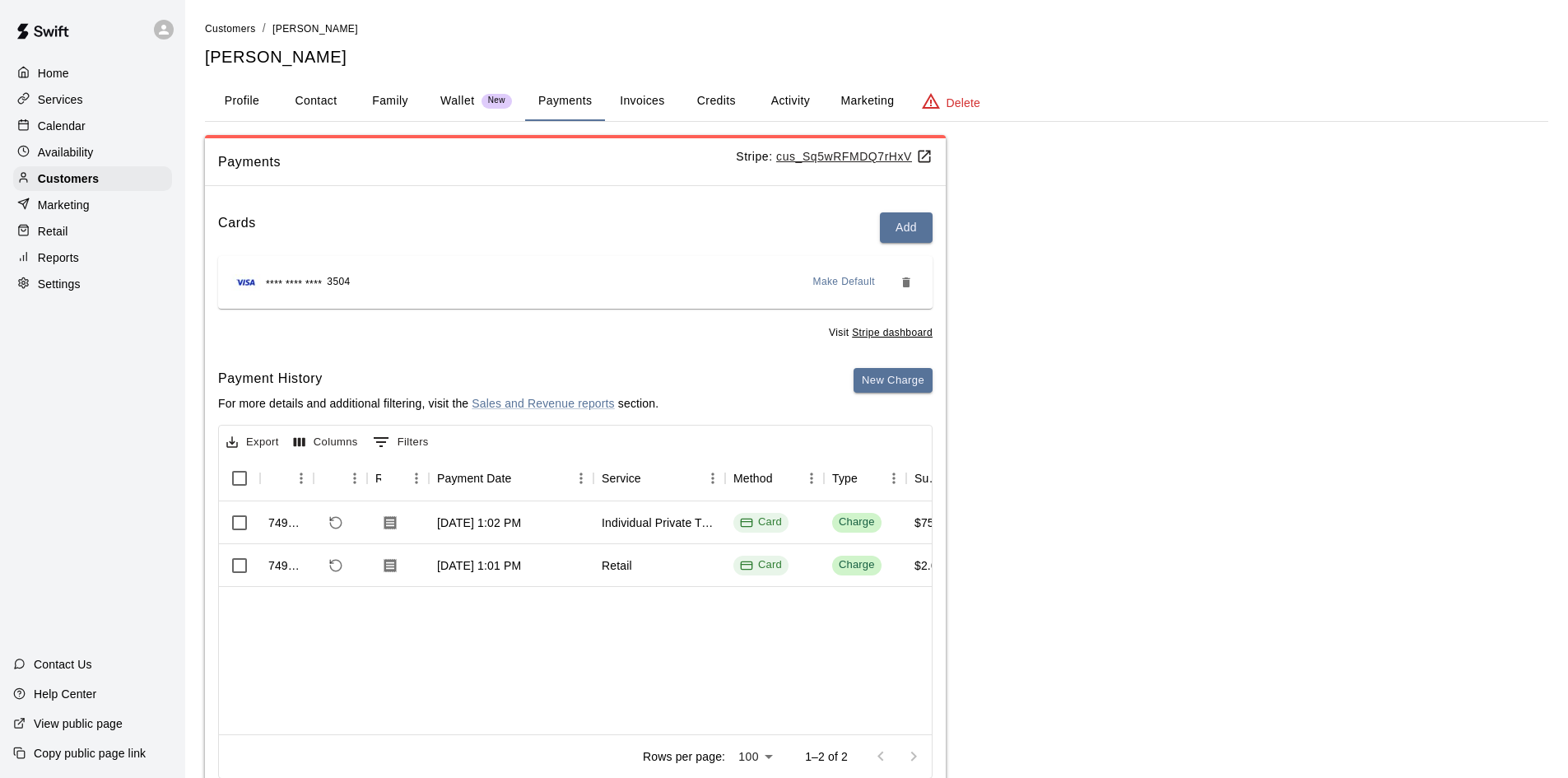
click at [91, 233] on div "Retail" at bounding box center [93, 232] width 159 height 25
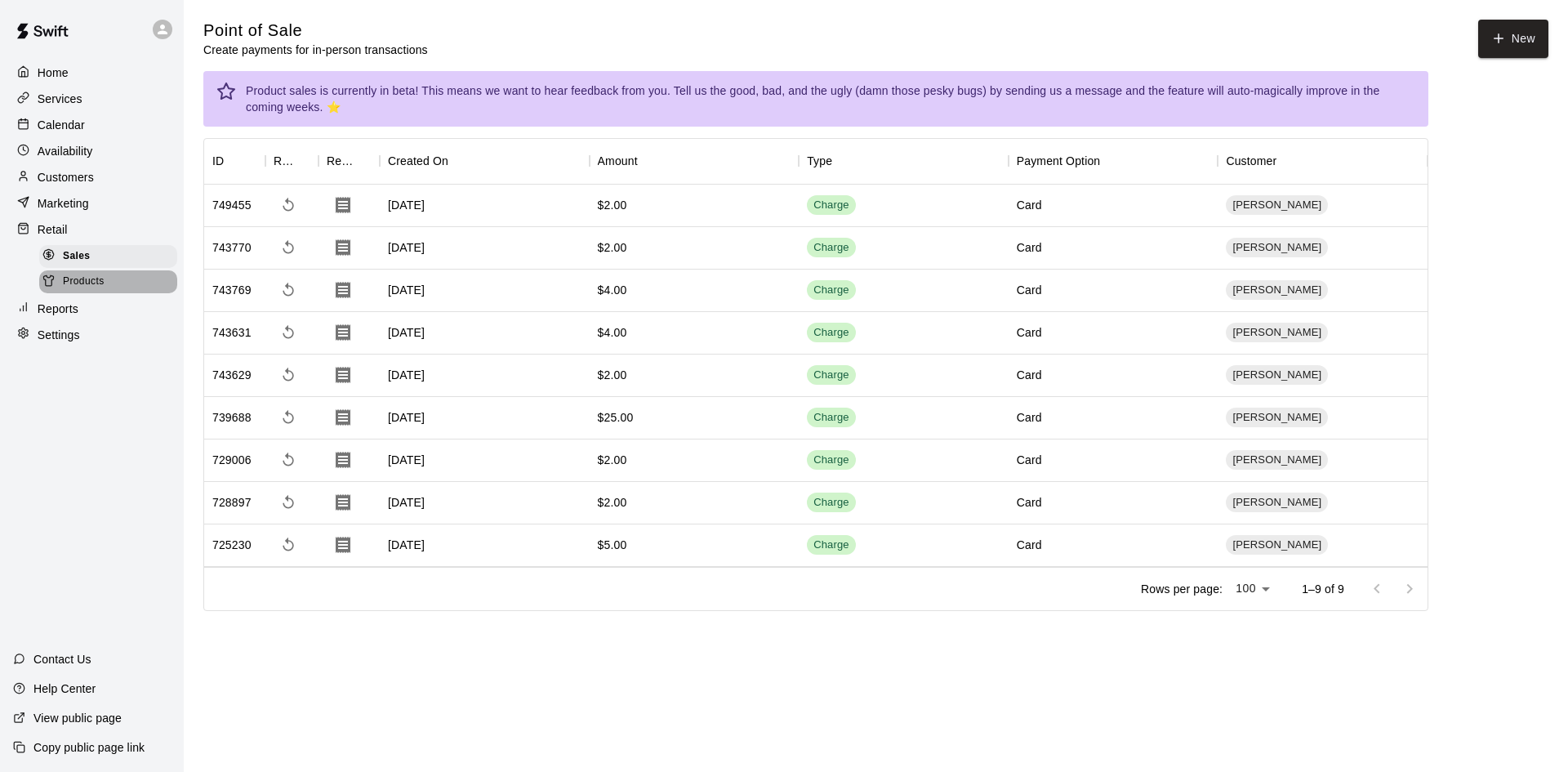
click at [105, 285] on div "Products" at bounding box center [108, 282] width 138 height 23
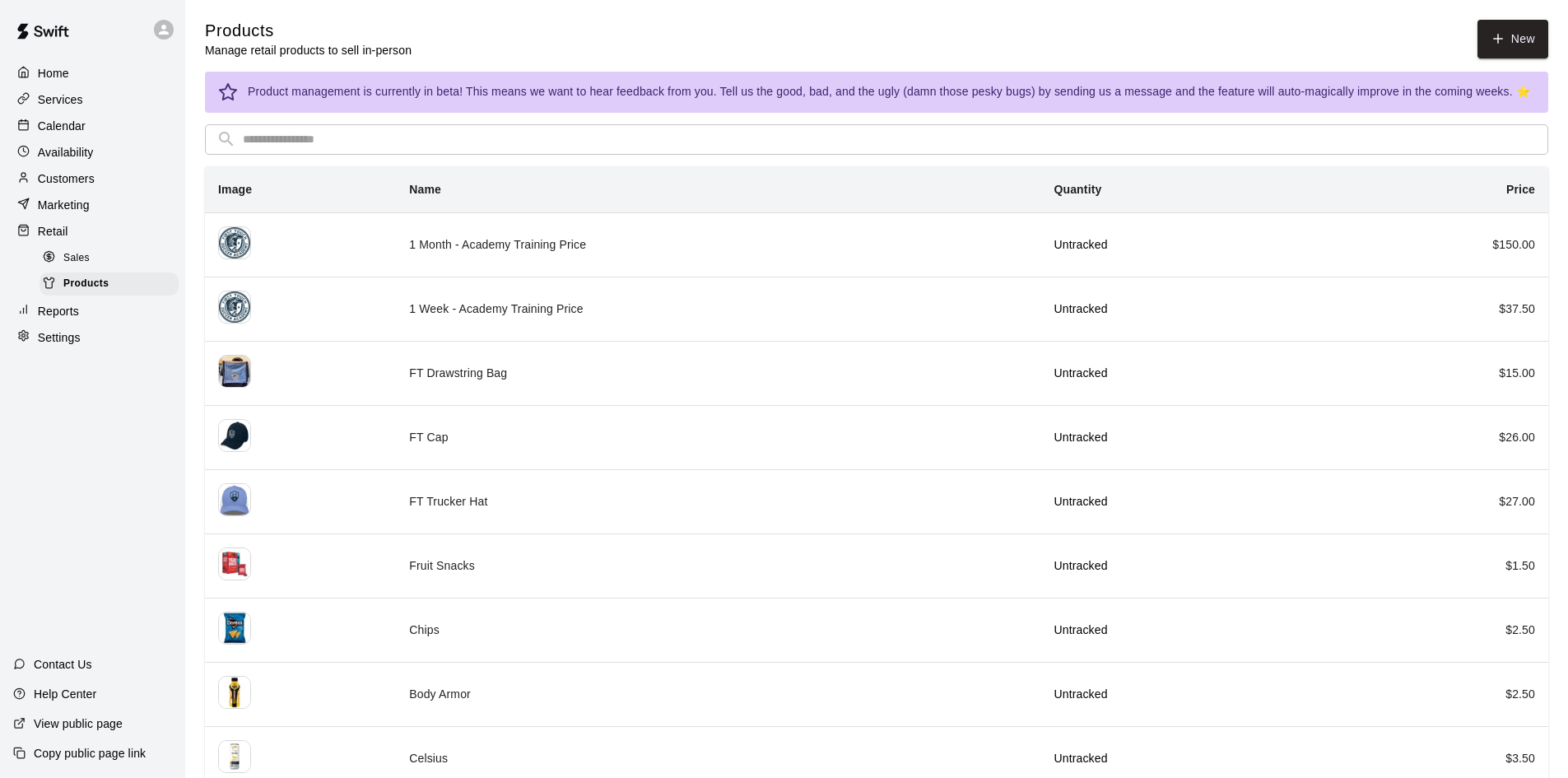
click at [104, 264] on div "Sales" at bounding box center [108, 258] width 139 height 23
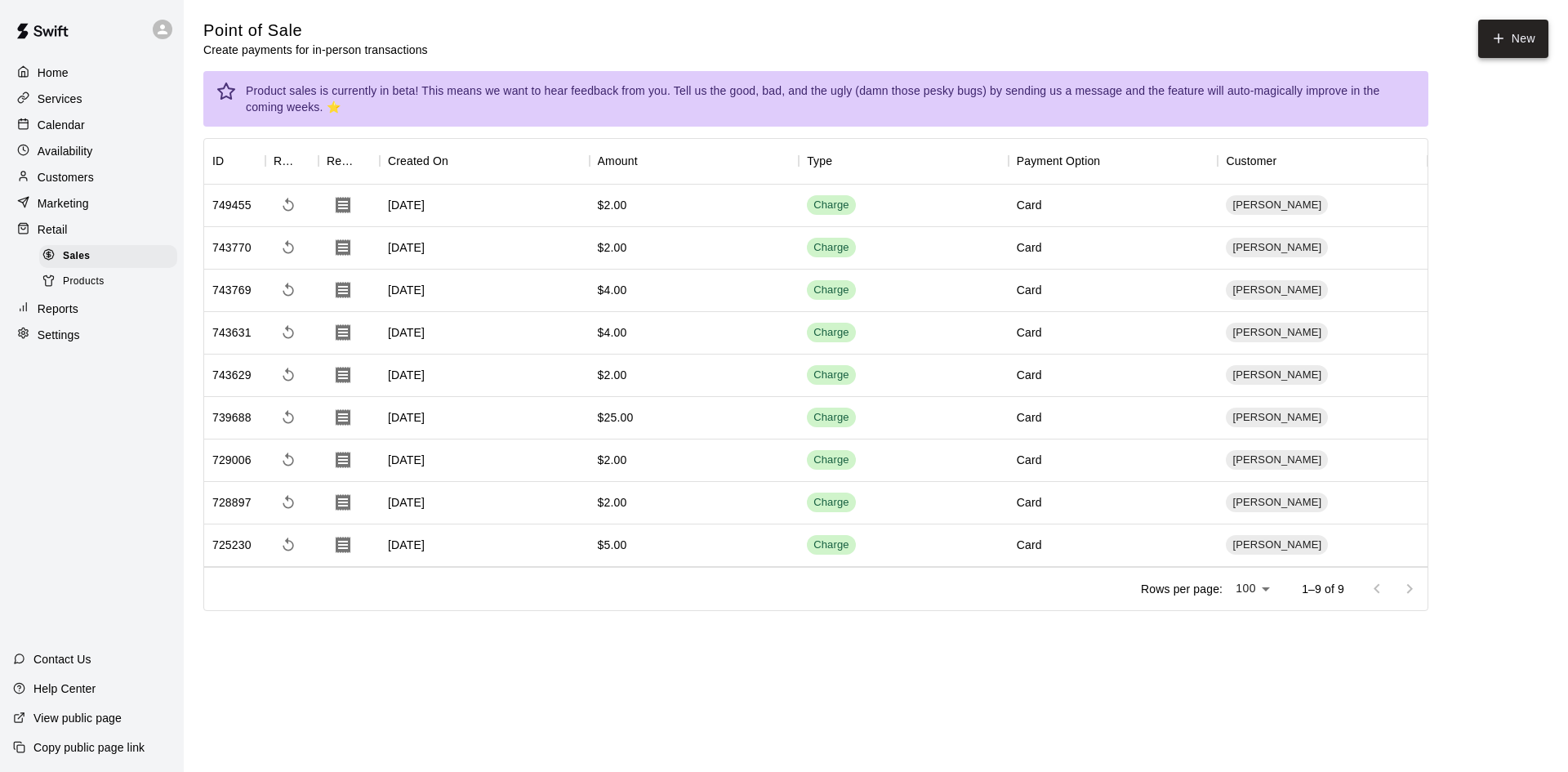
click at [1491, 26] on button "New" at bounding box center [1513, 39] width 70 height 38
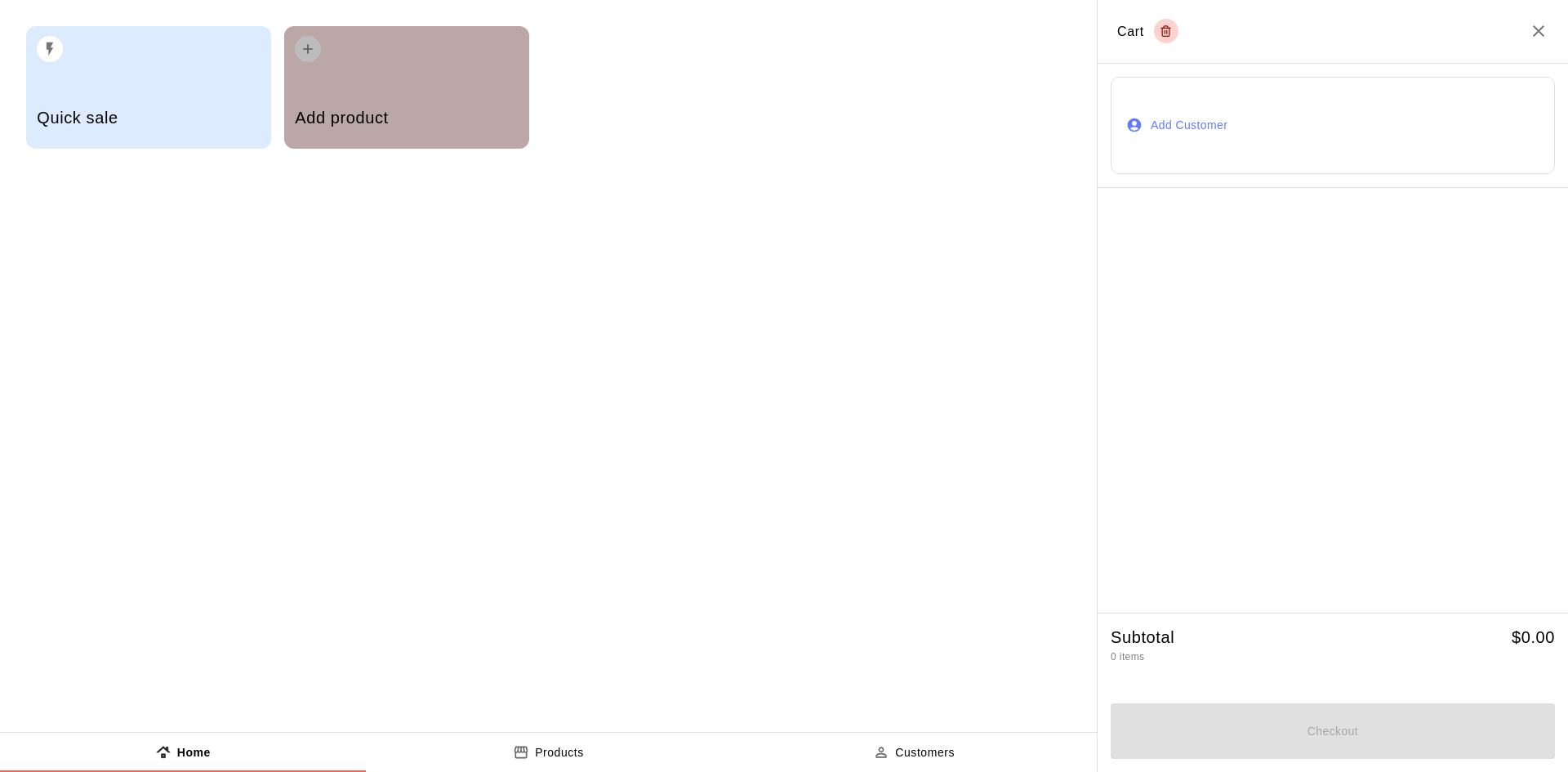
click at [428, 72] on div "Add product" at bounding box center [407, 88] width 245 height 122
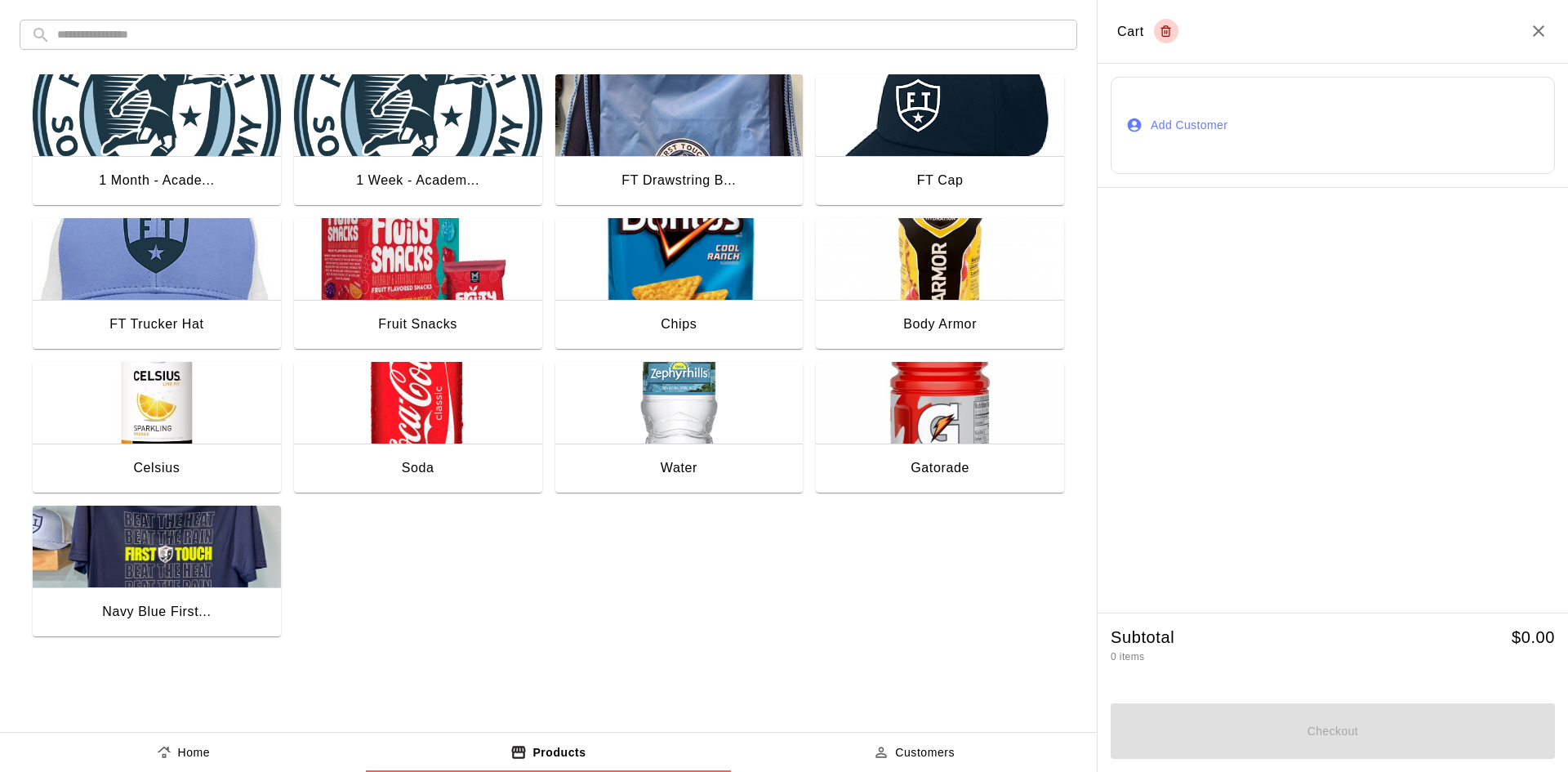
click at [124, 596] on div "Navy Blue First..." at bounding box center [157, 613] width 248 height 52
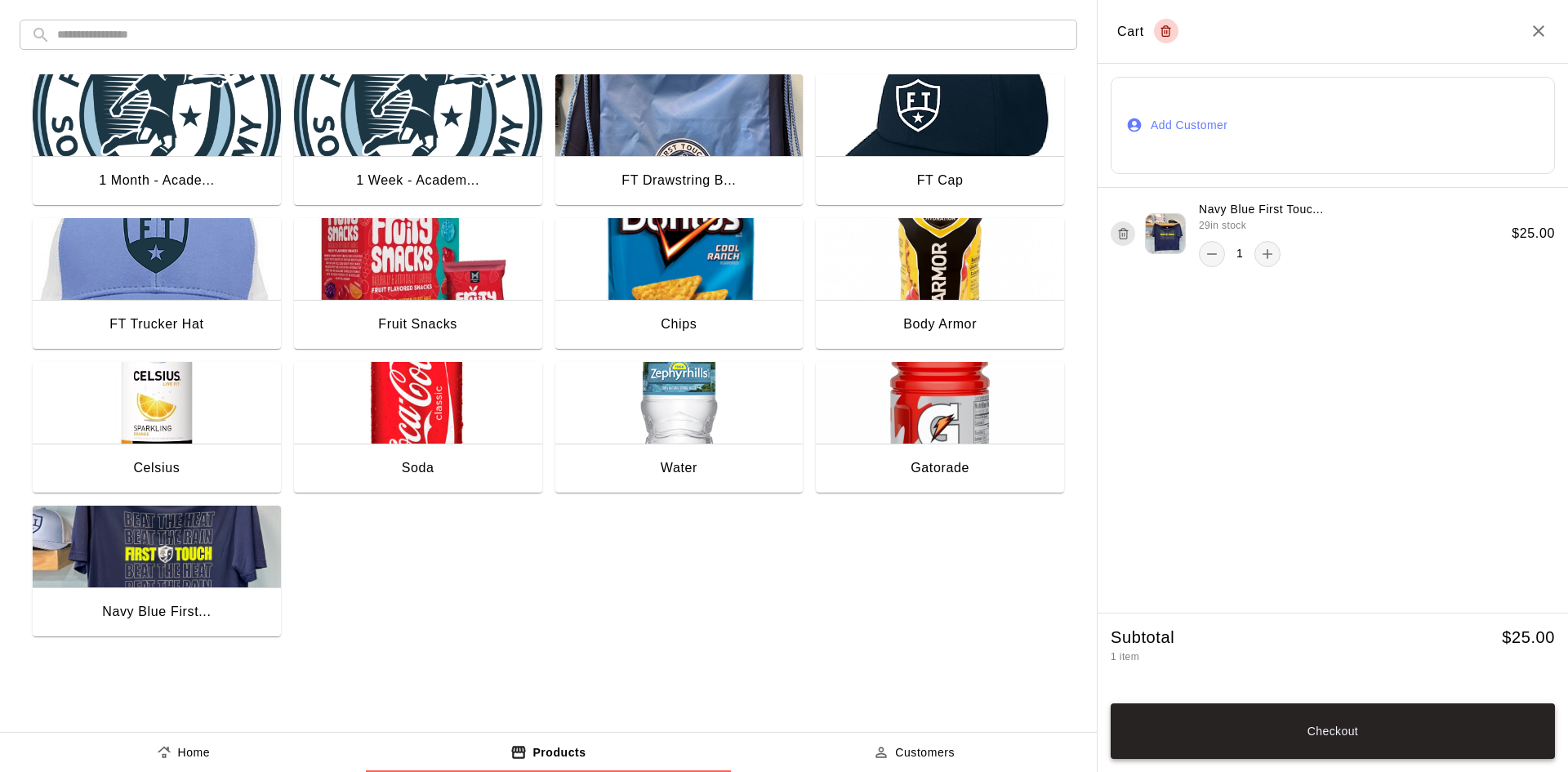
click at [1318, 733] on button "Checkout" at bounding box center [1332, 731] width 444 height 55
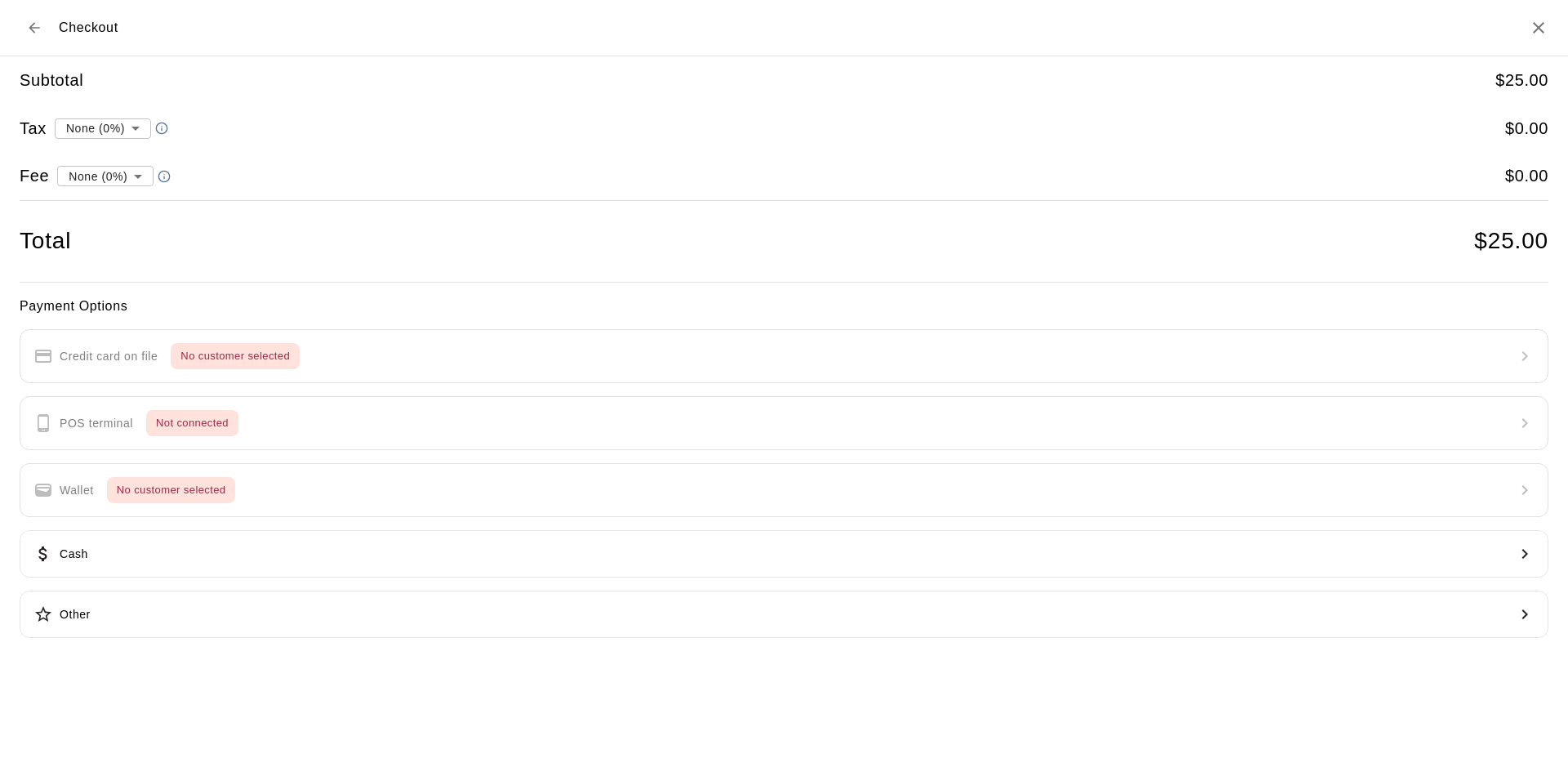
click at [502, 365] on div "Payment Options Credit card on file No customer selected POS terminal Not conne…" at bounding box center [784, 468] width 1529 height 343
click at [31, 25] on icon "Back to cart" at bounding box center [35, 28] width 17 height 17
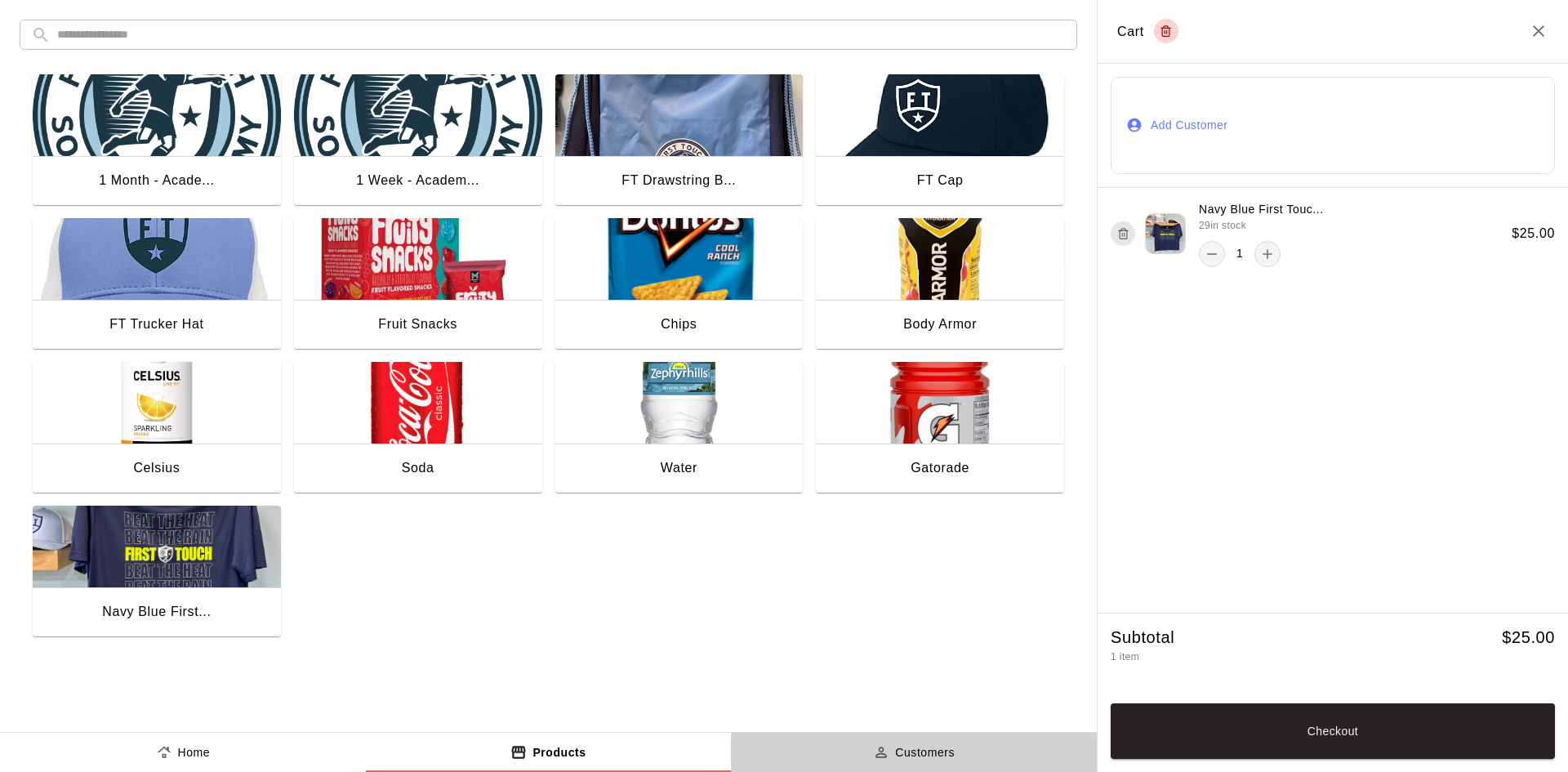
click at [948, 750] on p "Customers" at bounding box center [925, 753] width 60 height 17
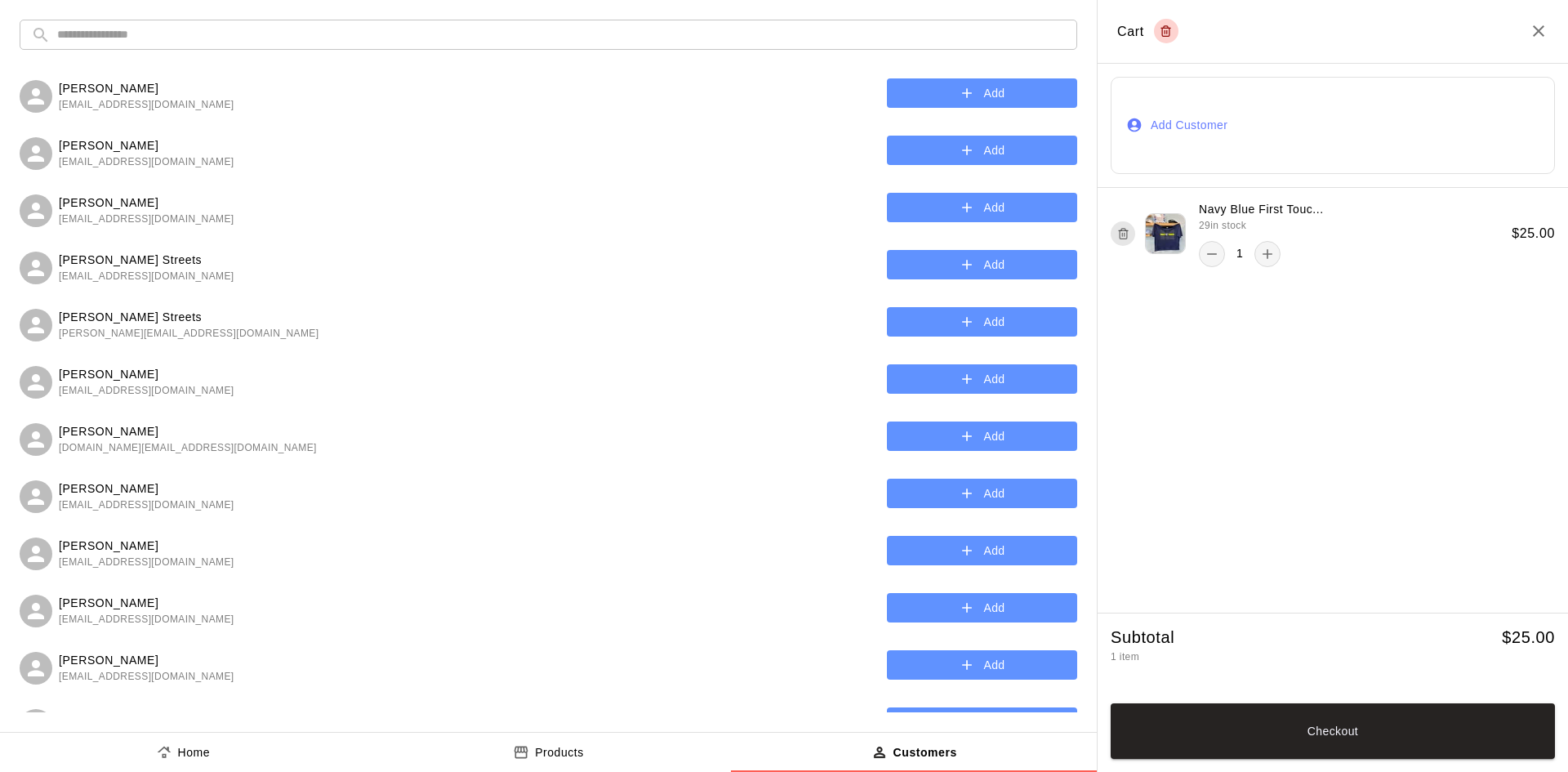
click at [713, 39] on input "text" at bounding box center [562, 35] width 1009 height 31
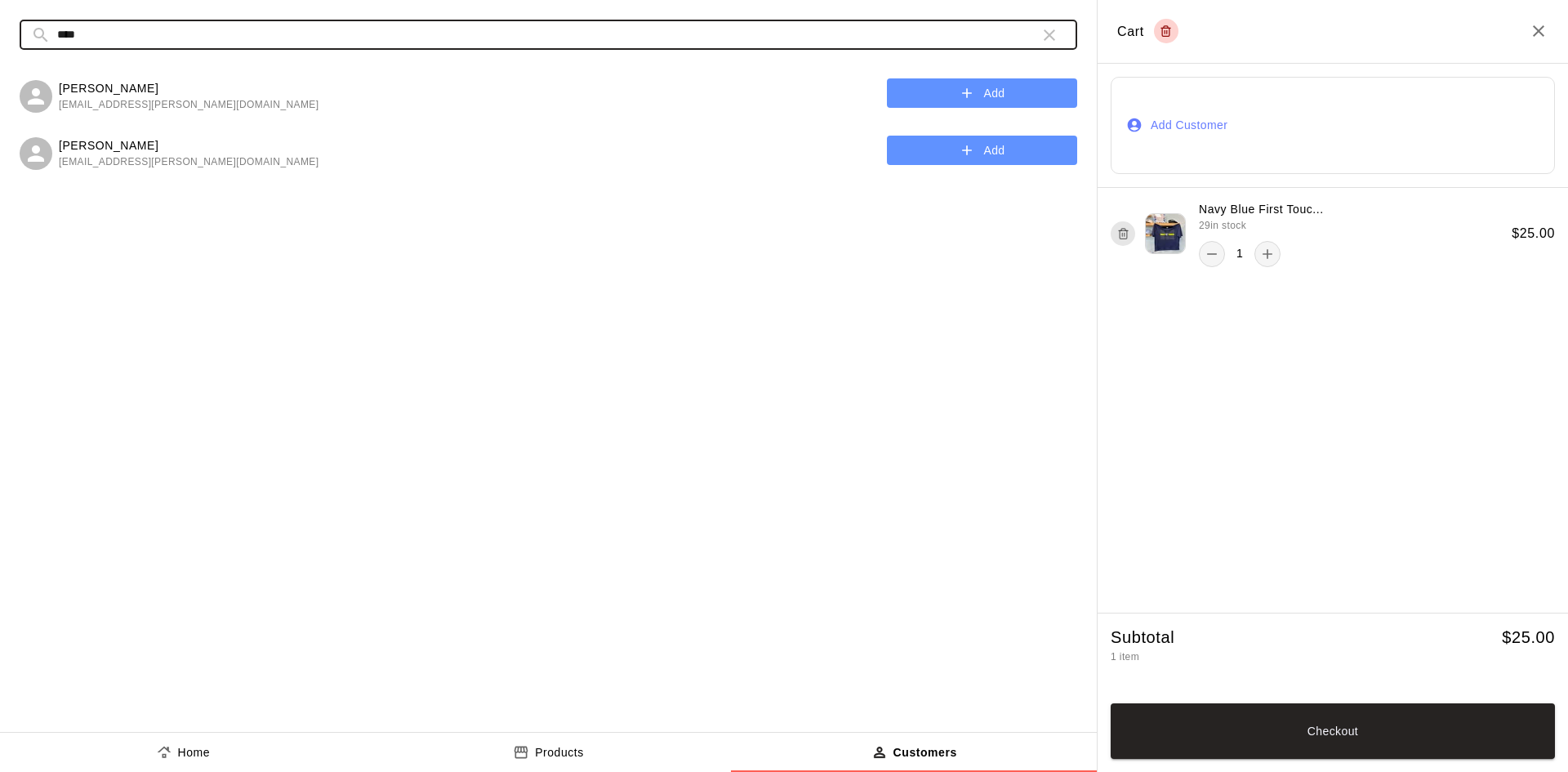
type input "****"
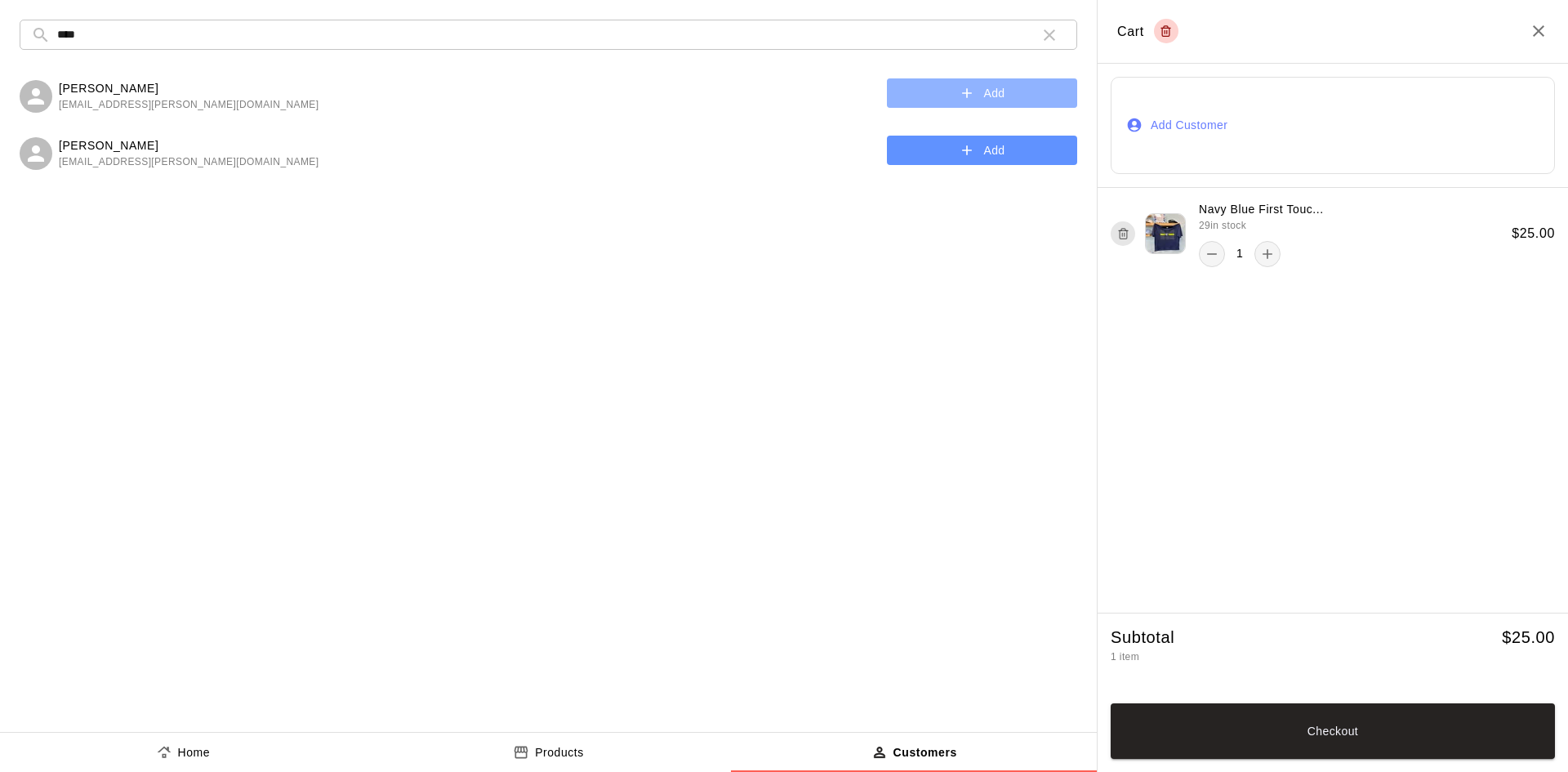
click at [1012, 102] on button "Add" at bounding box center [982, 94] width 190 height 31
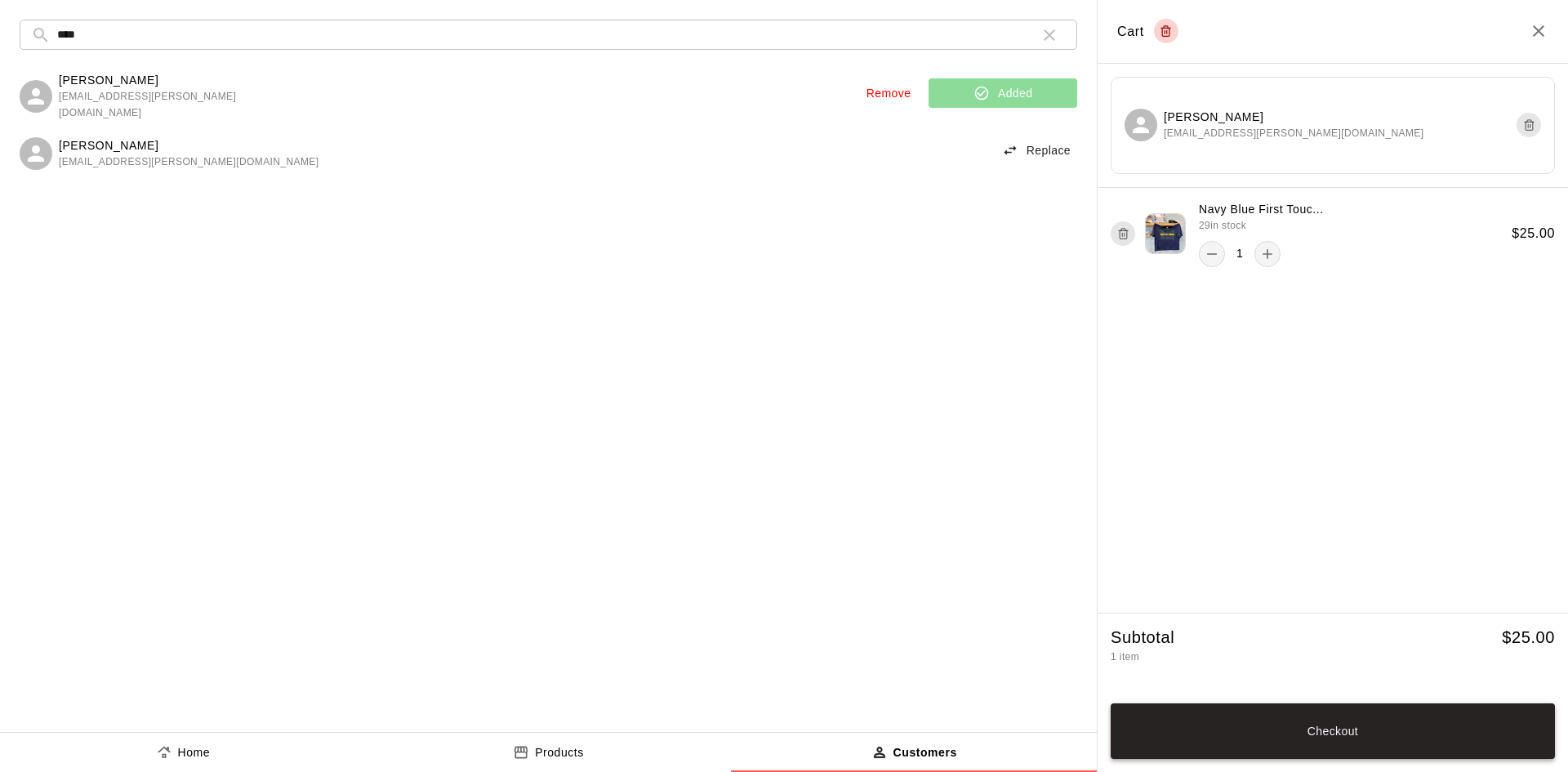
click at [1276, 752] on button "Checkout" at bounding box center [1332, 731] width 444 height 55
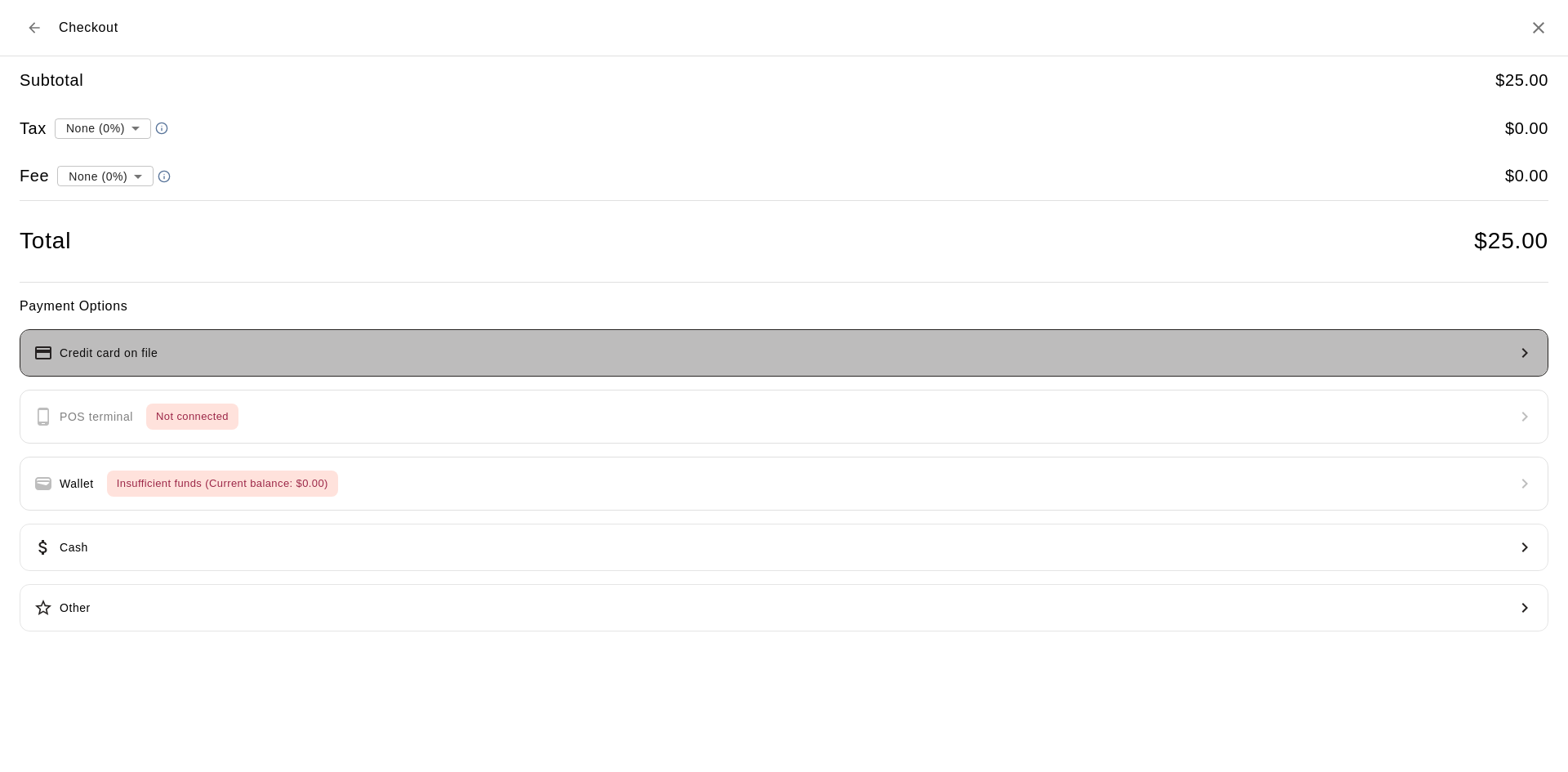
click at [253, 352] on button "Credit card on file" at bounding box center [784, 352] width 1529 height 47
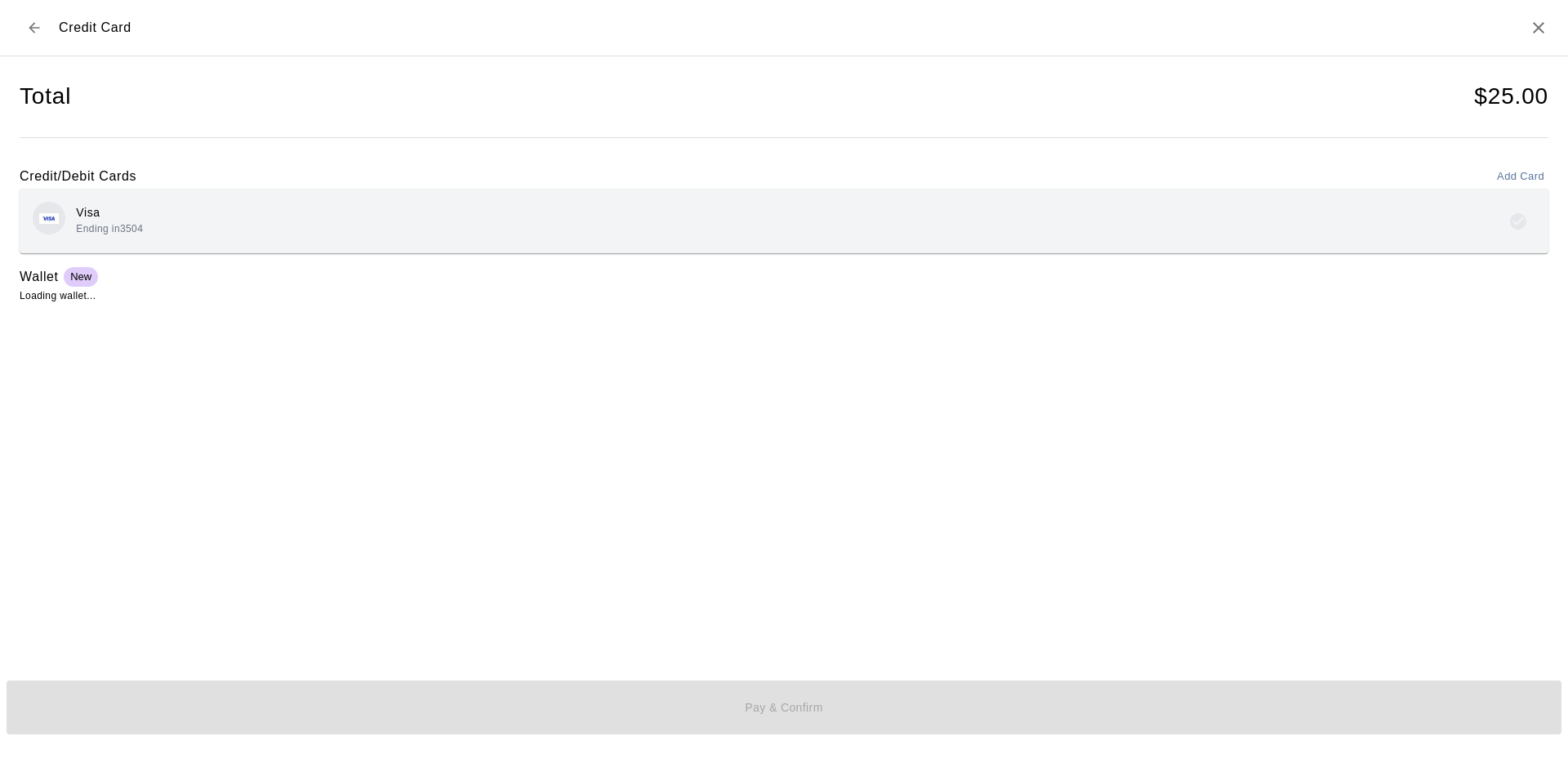
click at [286, 204] on div "Visa Ending in 3504" at bounding box center [784, 221] width 1503 height 38
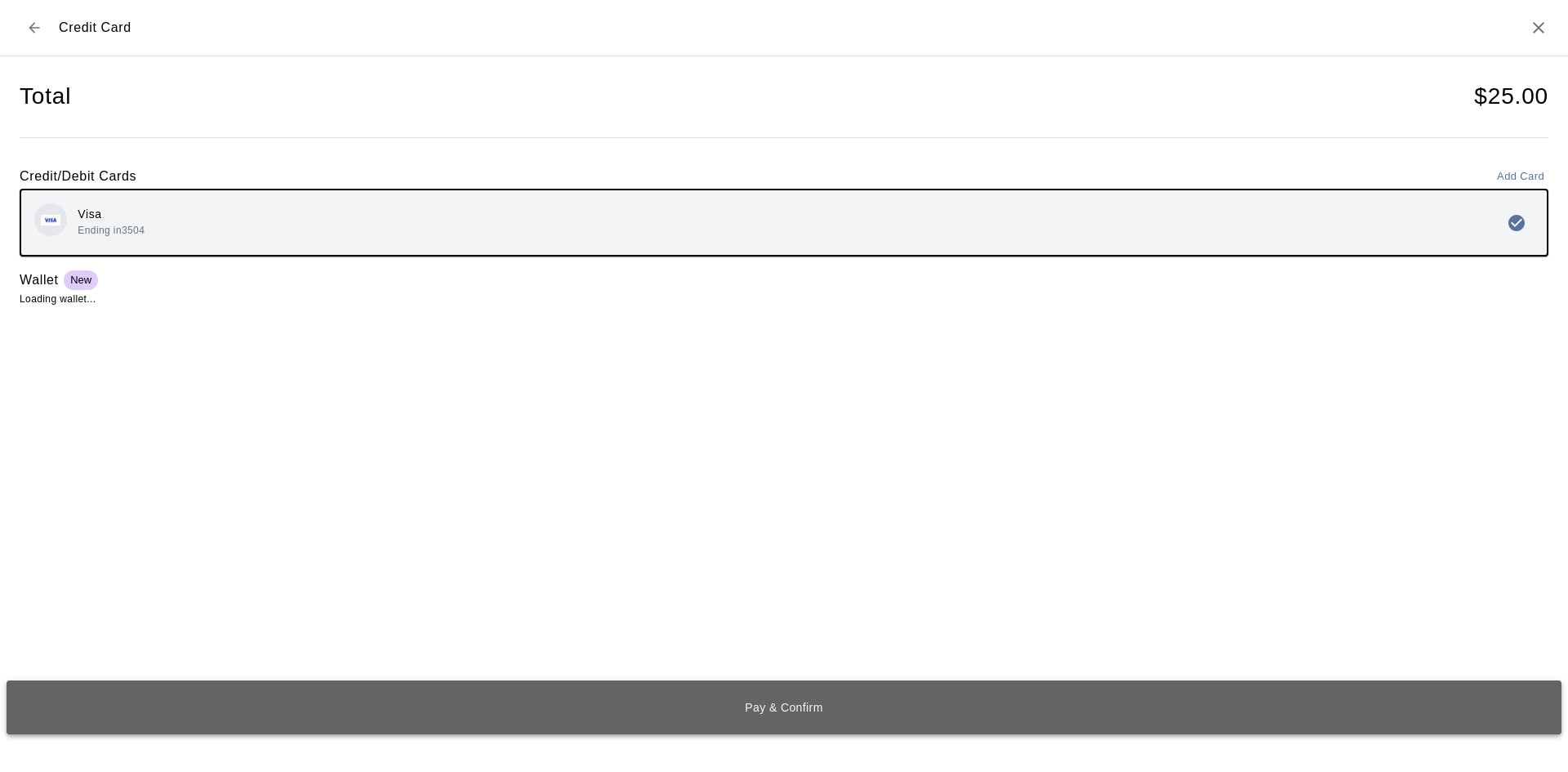
click at [788, 693] on button "Pay & Confirm" at bounding box center [784, 707] width 1555 height 54
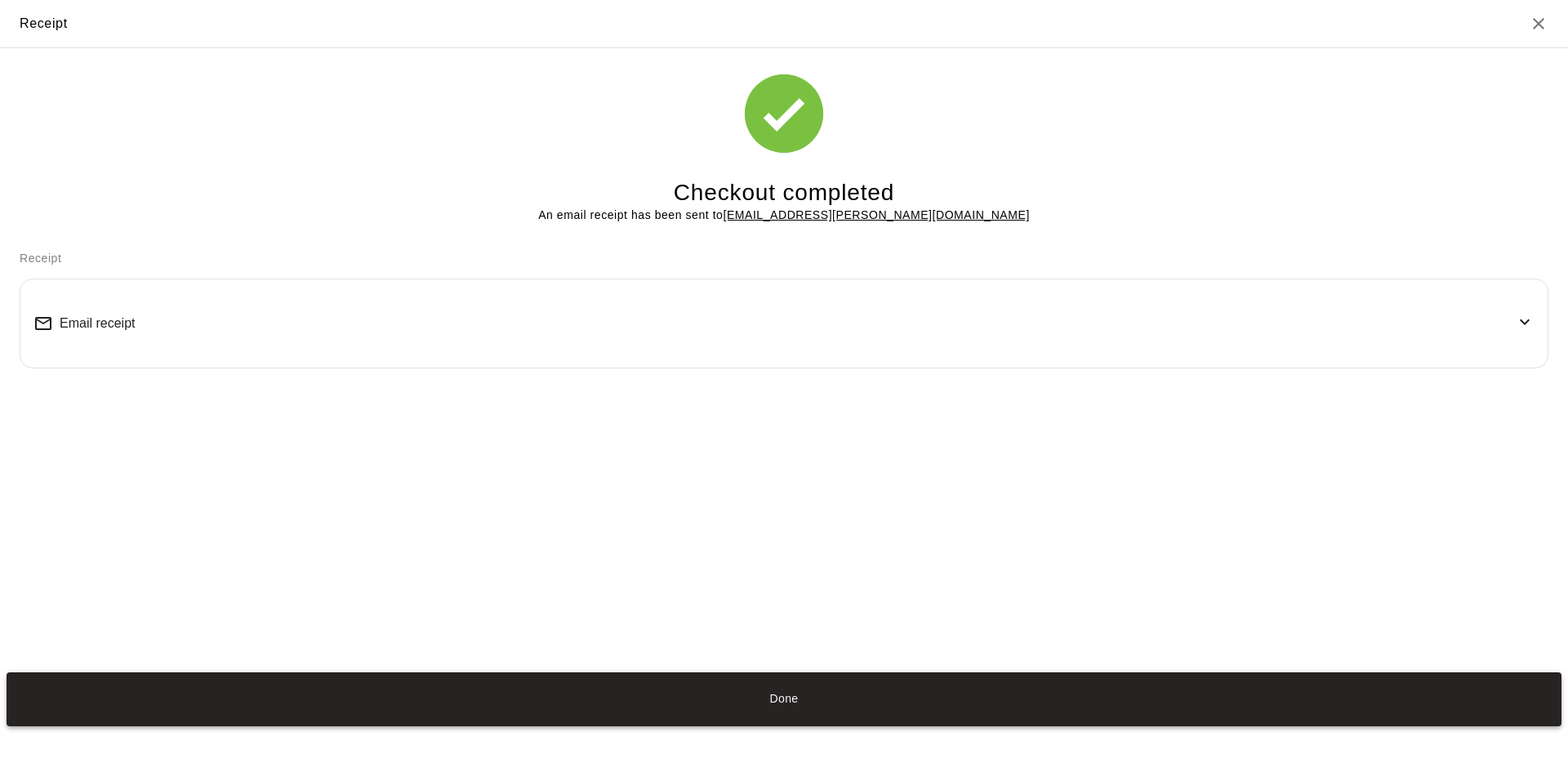
click at [872, 683] on button "Done" at bounding box center [784, 699] width 1555 height 54
